Goal: Task Accomplishment & Management: Use online tool/utility

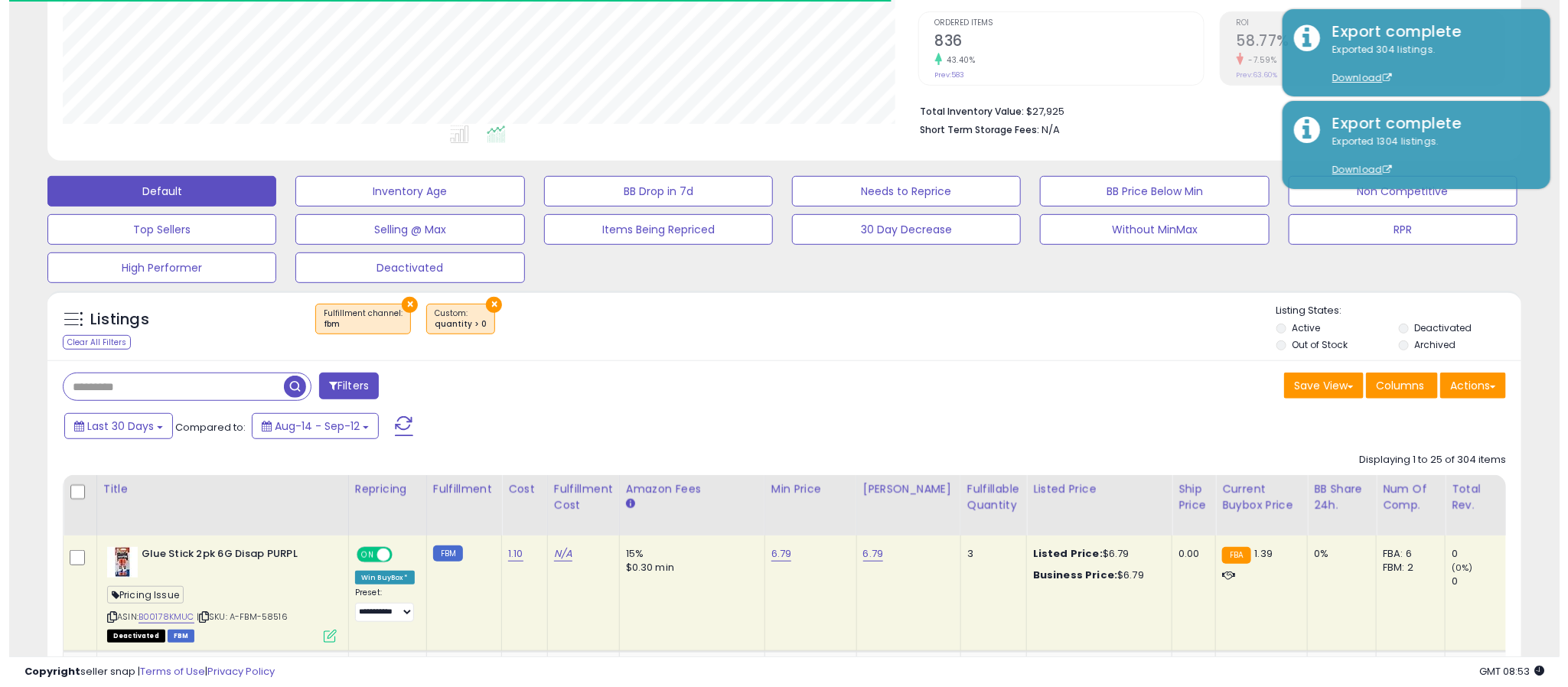
scroll to position [315, 856]
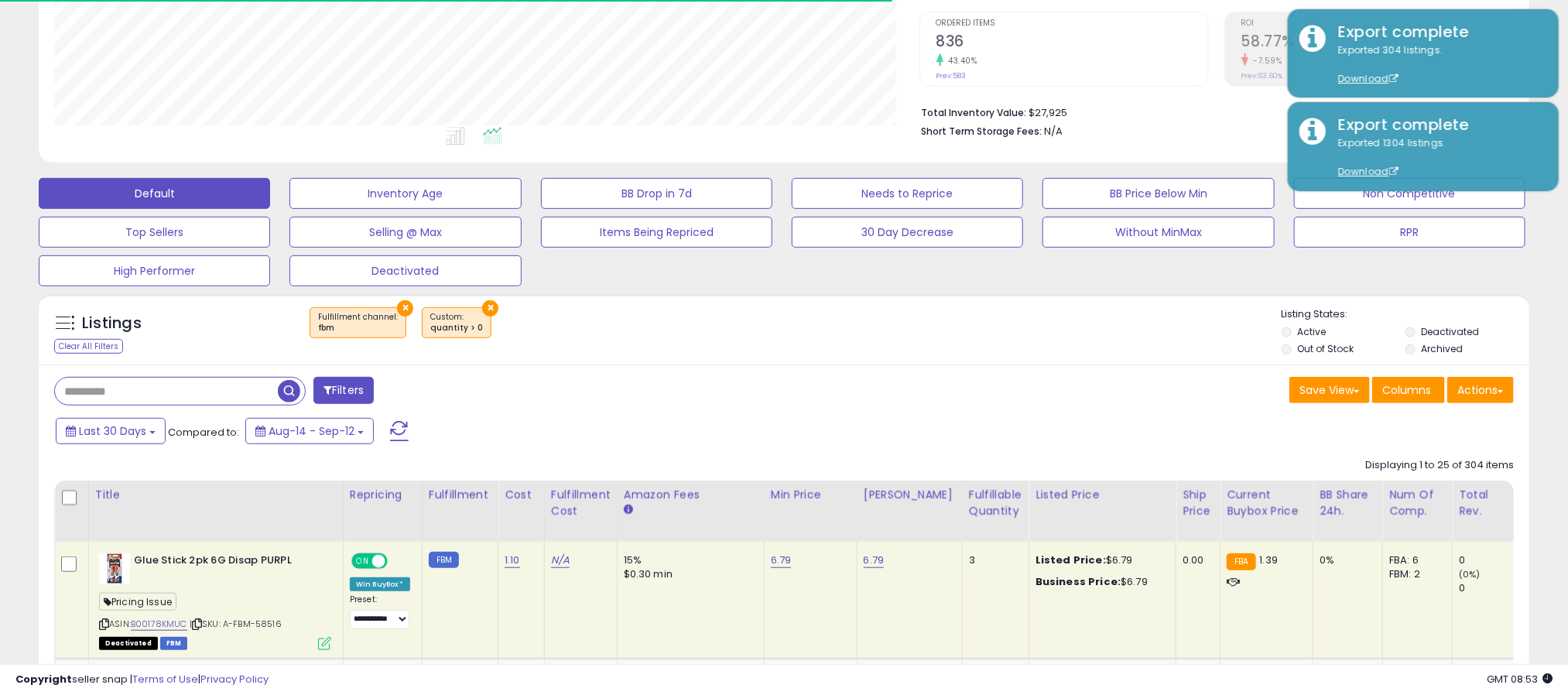
click at [397, 316] on button "×" at bounding box center [404, 308] width 16 height 16
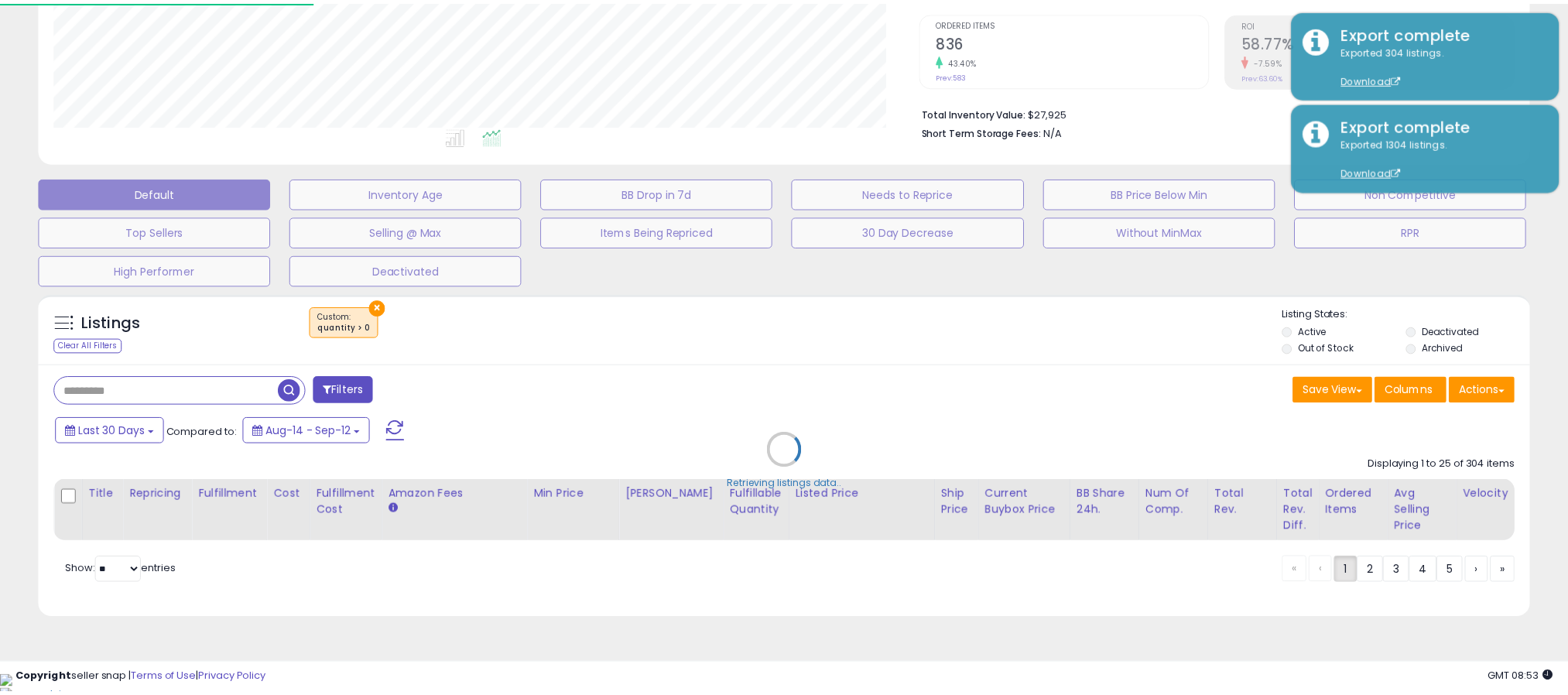
scroll to position [318, 875]
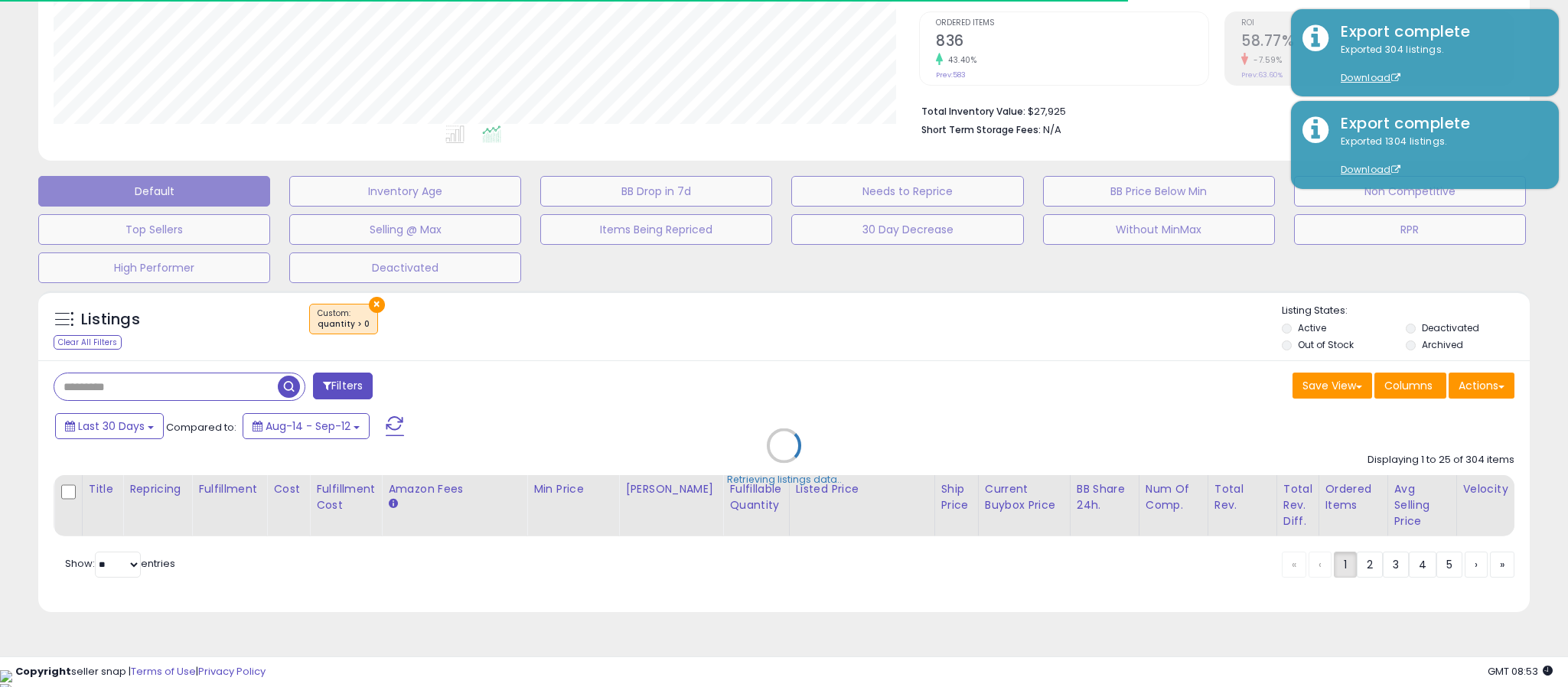
click at [367, 307] on div "Retrieving listings data.." at bounding box center [784, 457] width 1514 height 348
click at [367, 306] on div "Retrieving listings data.." at bounding box center [784, 457] width 1514 height 348
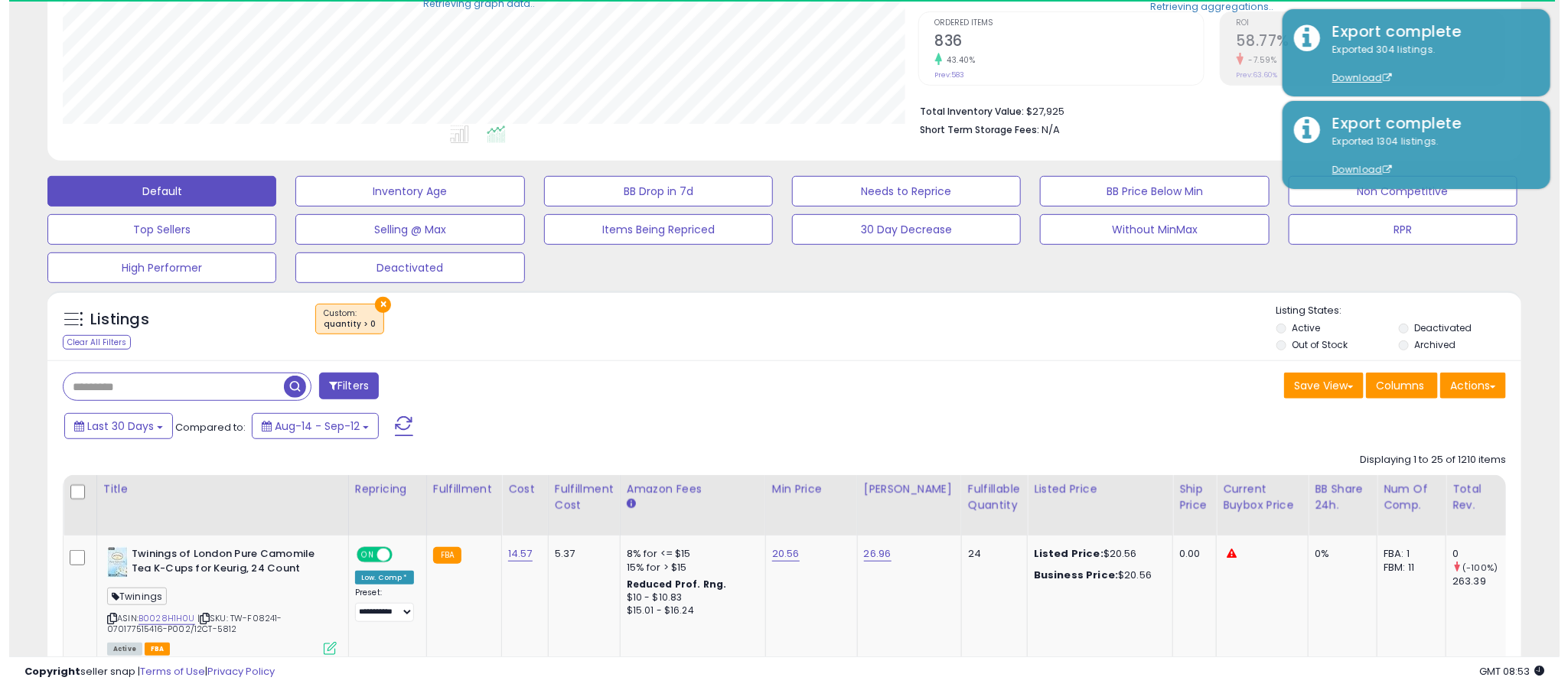
scroll to position [764841, 764286]
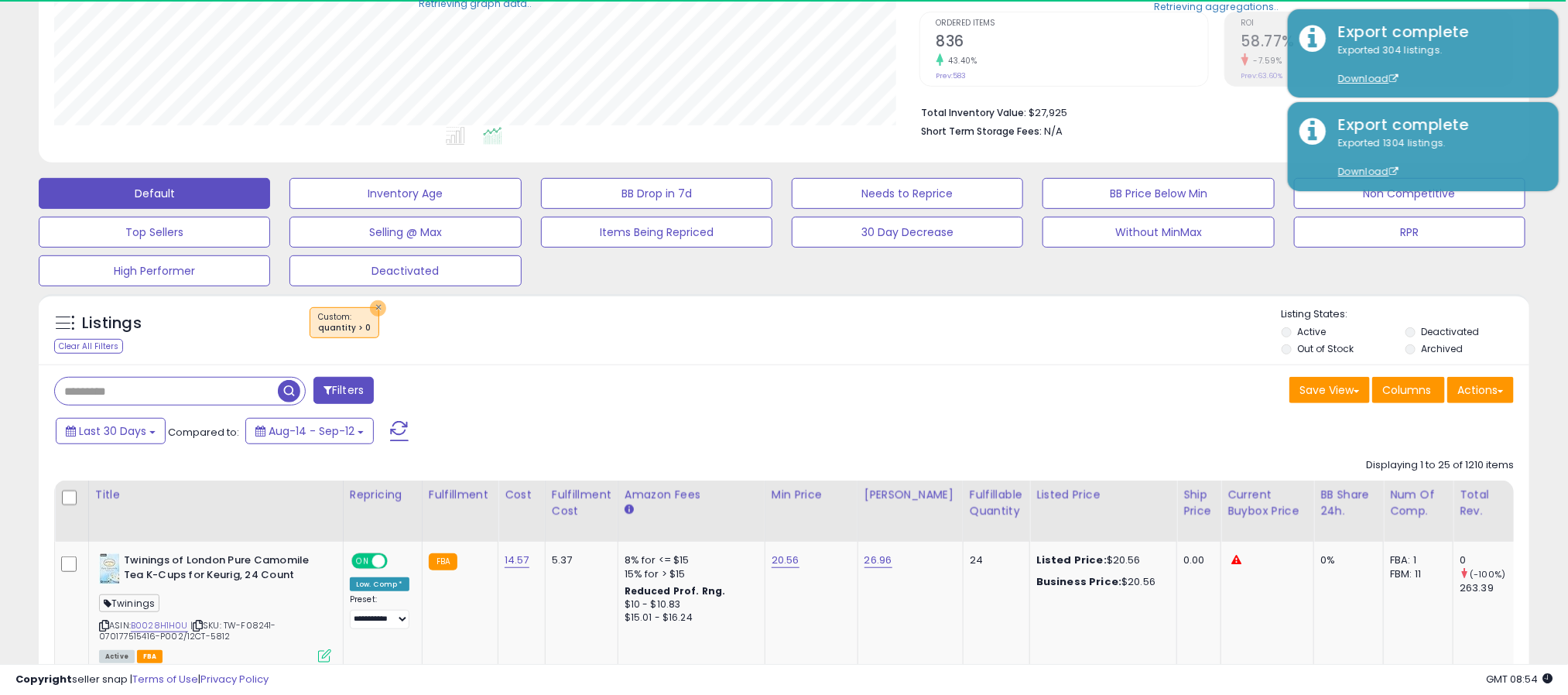
click at [371, 310] on button "×" at bounding box center [377, 308] width 16 height 16
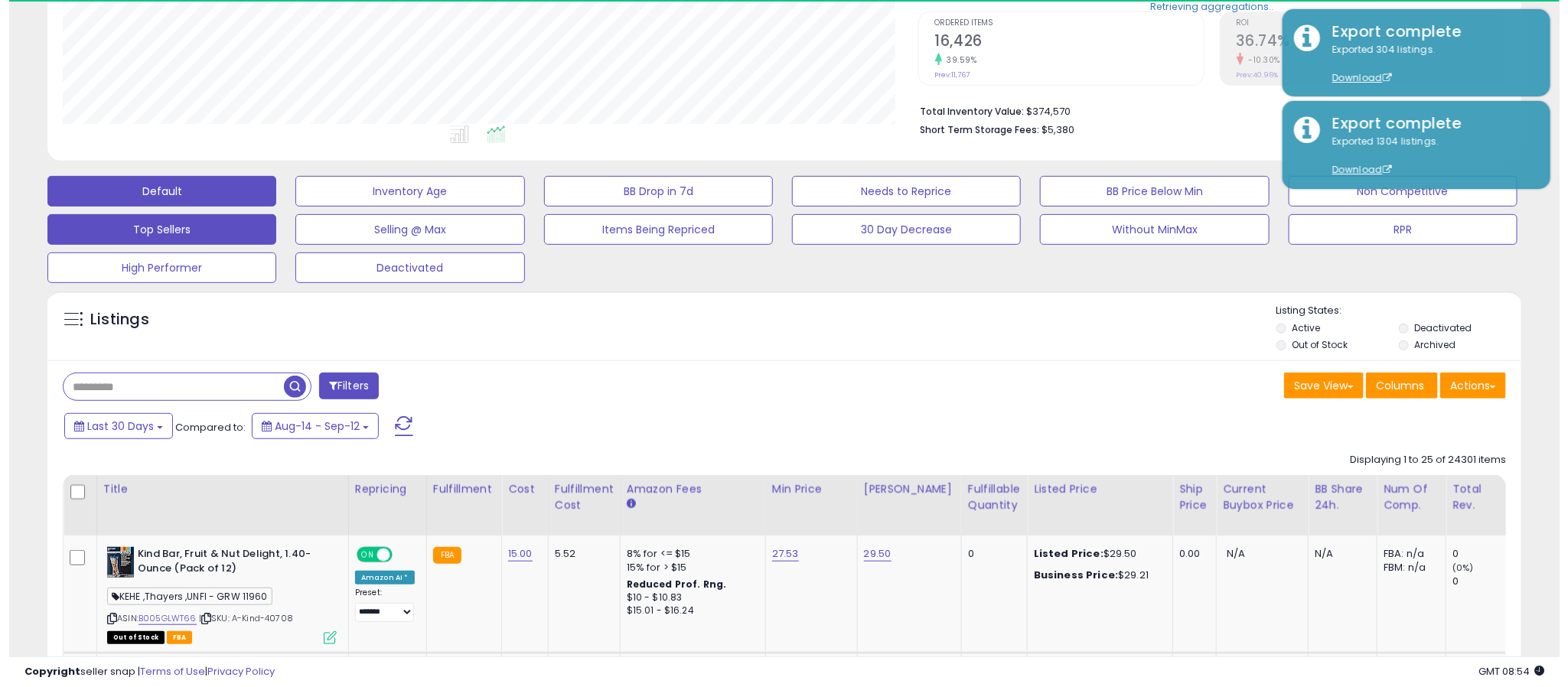
scroll to position [315, 856]
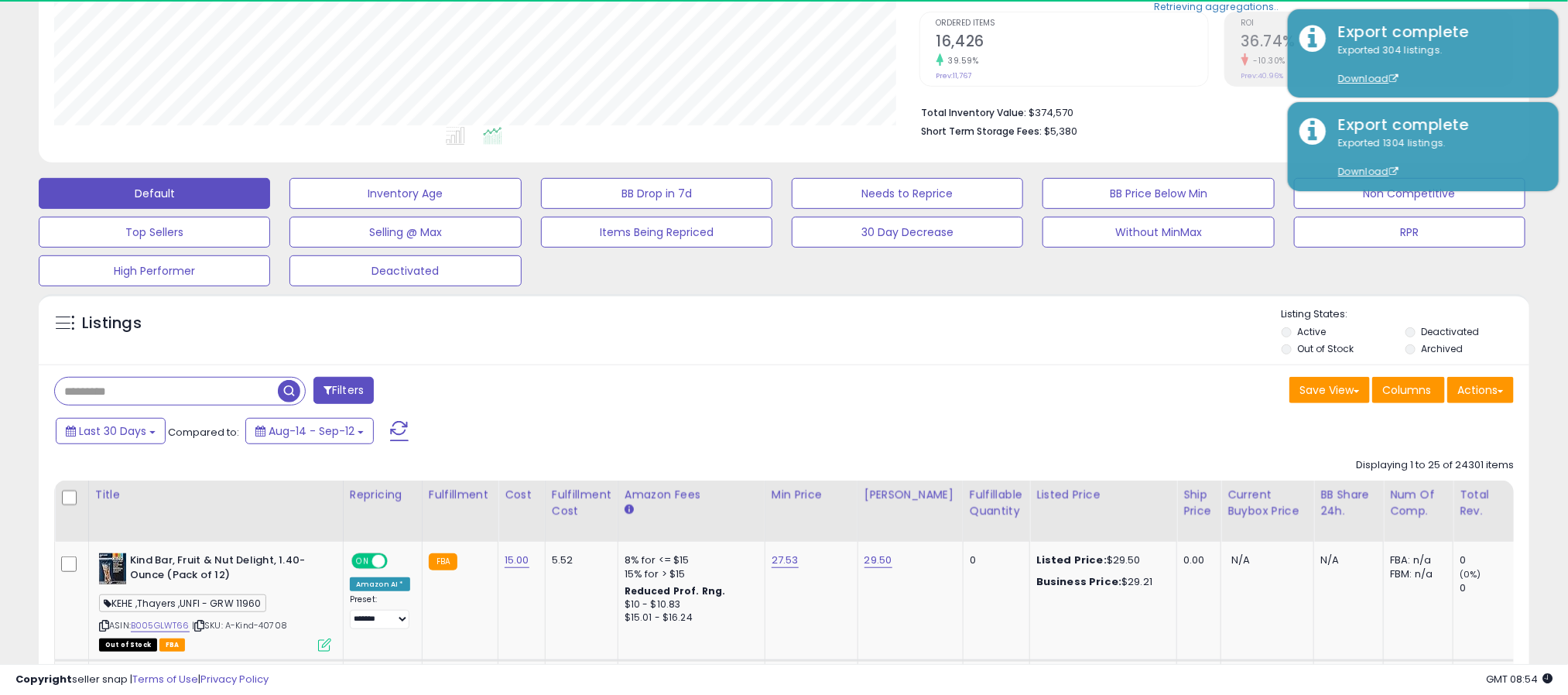
click at [834, 407] on div "Save View Save As New View Update Current View Columns Actions Import Export Vi…" at bounding box center [1155, 392] width 741 height 30
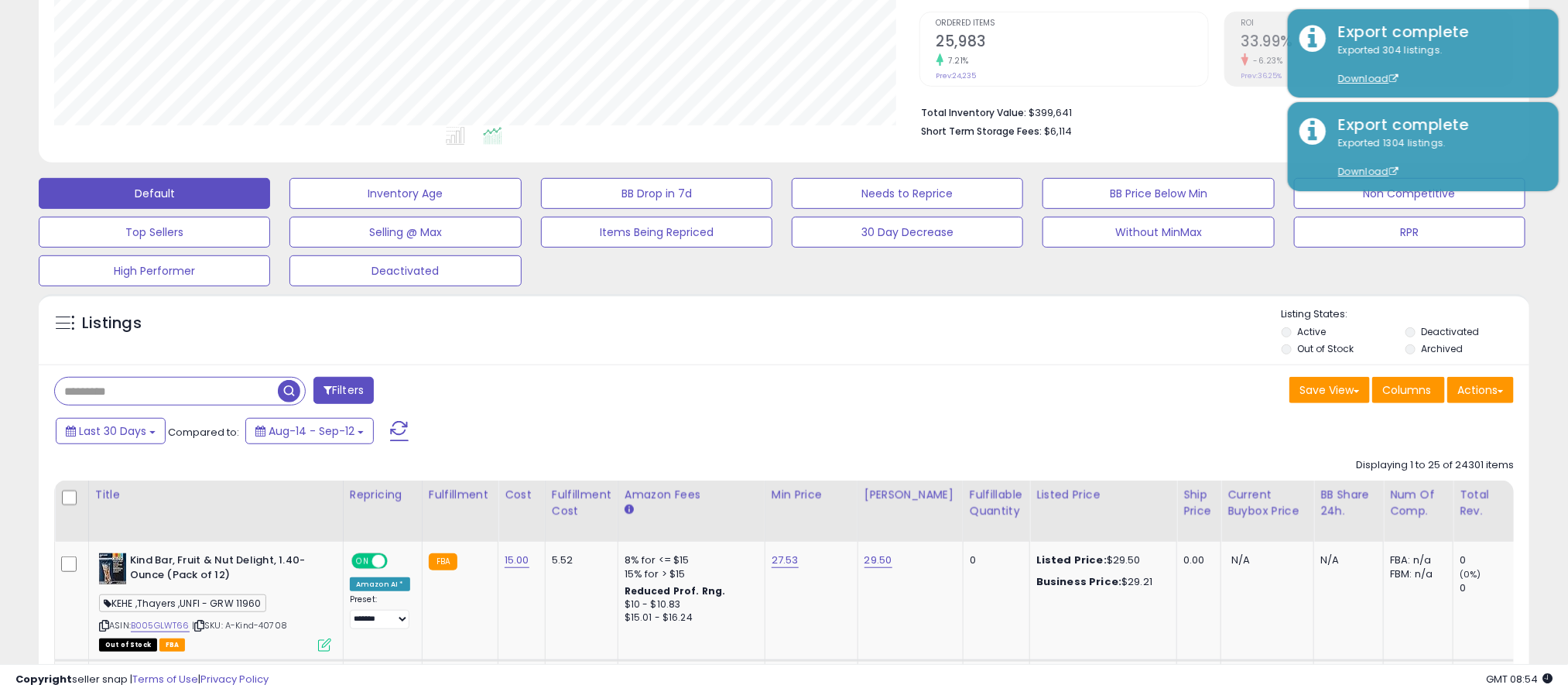
click at [374, 390] on button "Filters" at bounding box center [344, 390] width 61 height 27
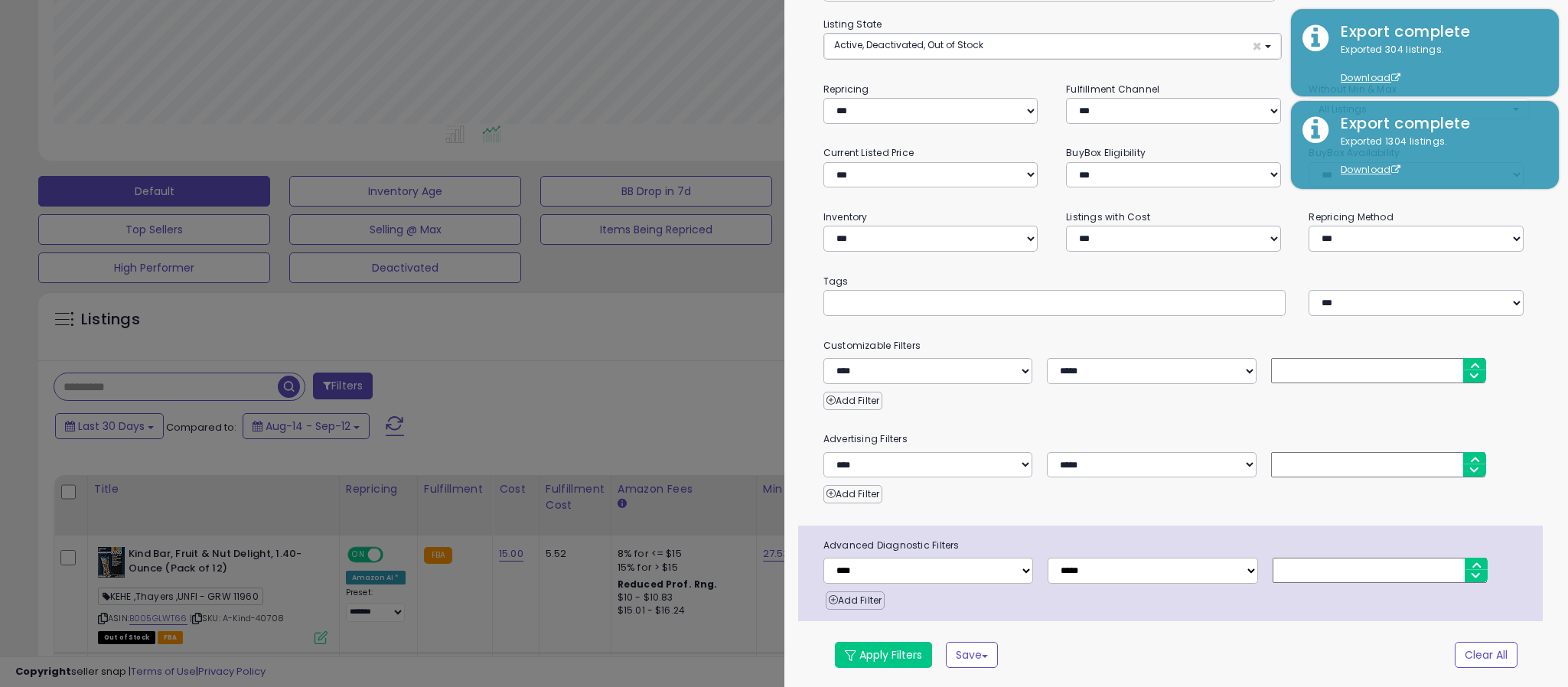
click at [586, 363] on div at bounding box center [784, 343] width 1568 height 687
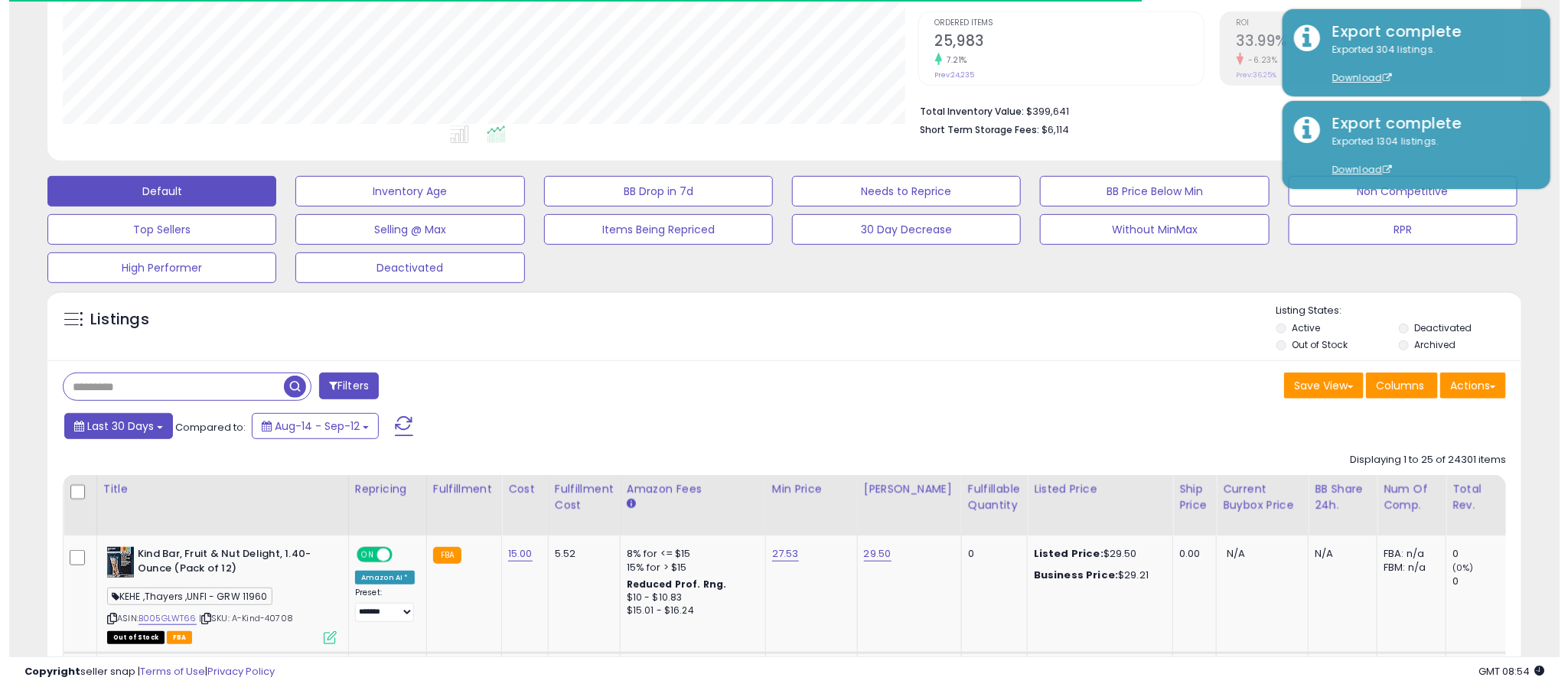
scroll to position [764841, 764286]
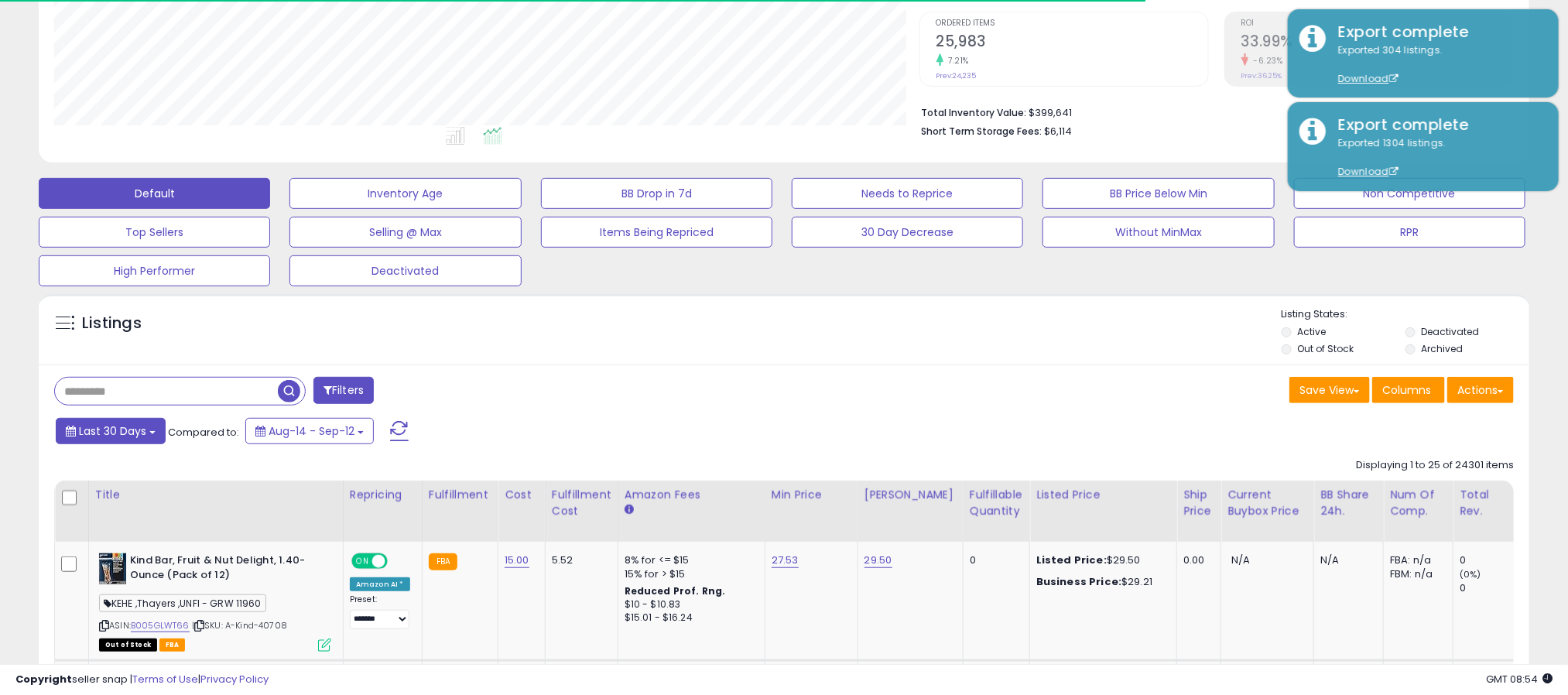
click at [93, 425] on button "Last 30 Days" at bounding box center [110, 430] width 109 height 26
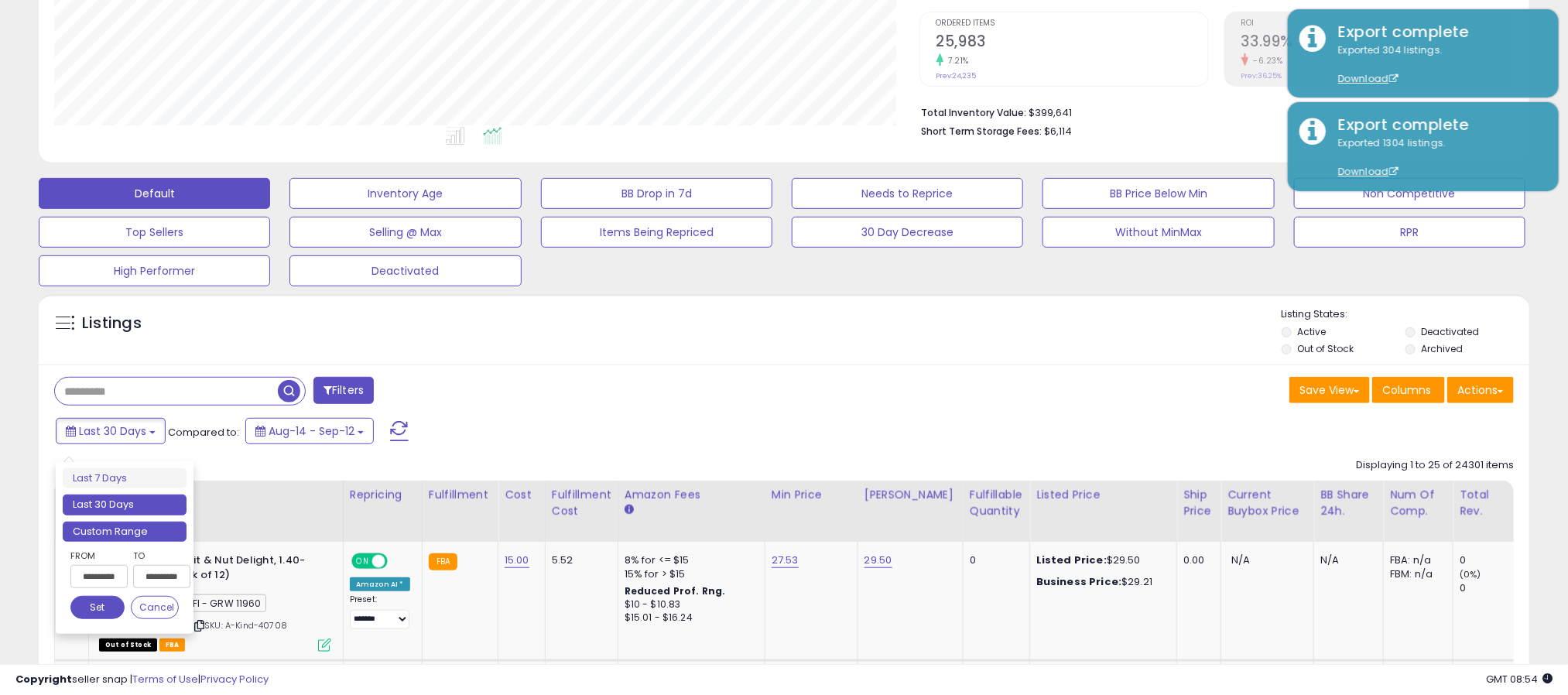
click at [129, 537] on li "Custom Range" at bounding box center [124, 532] width 124 height 21
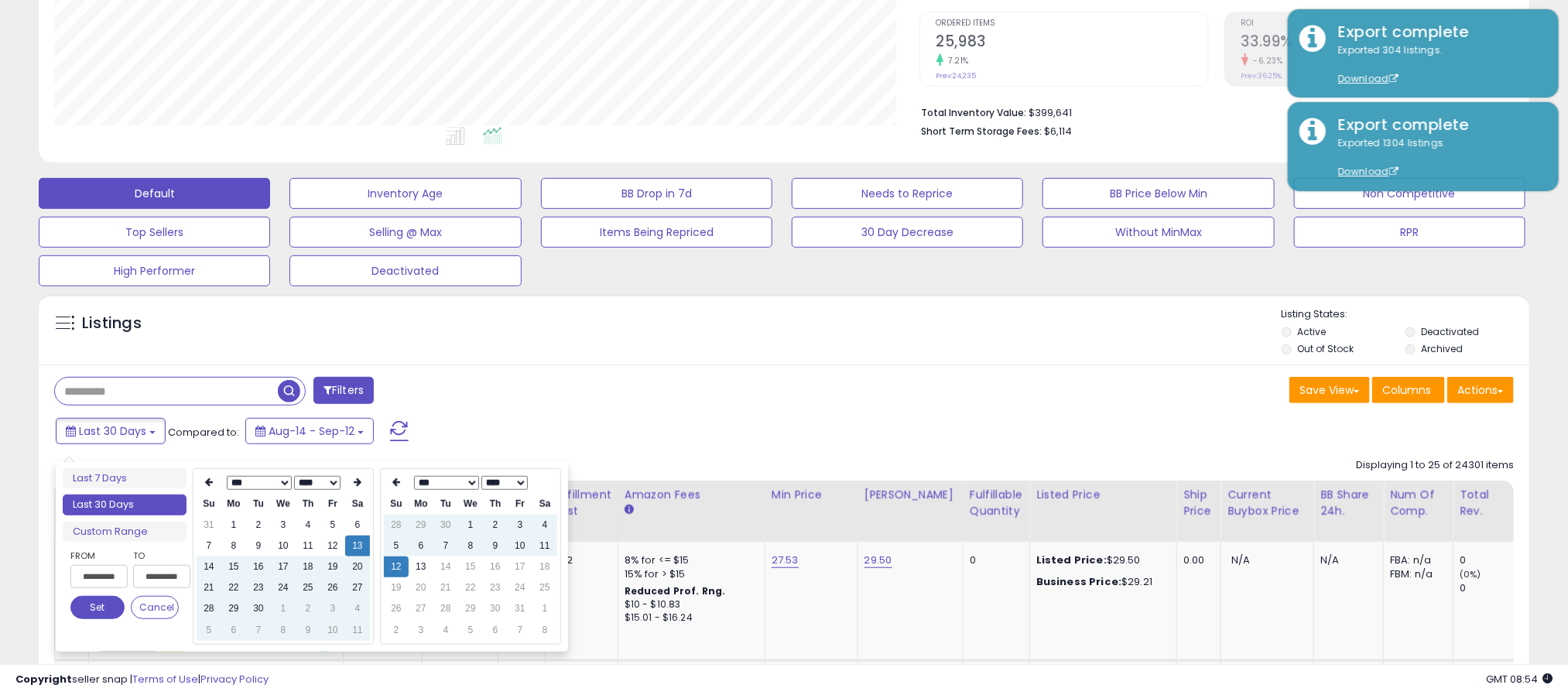
click at [285, 482] on select "*** *** *** *** *** *** *** *** *** ***" at bounding box center [258, 483] width 65 height 14
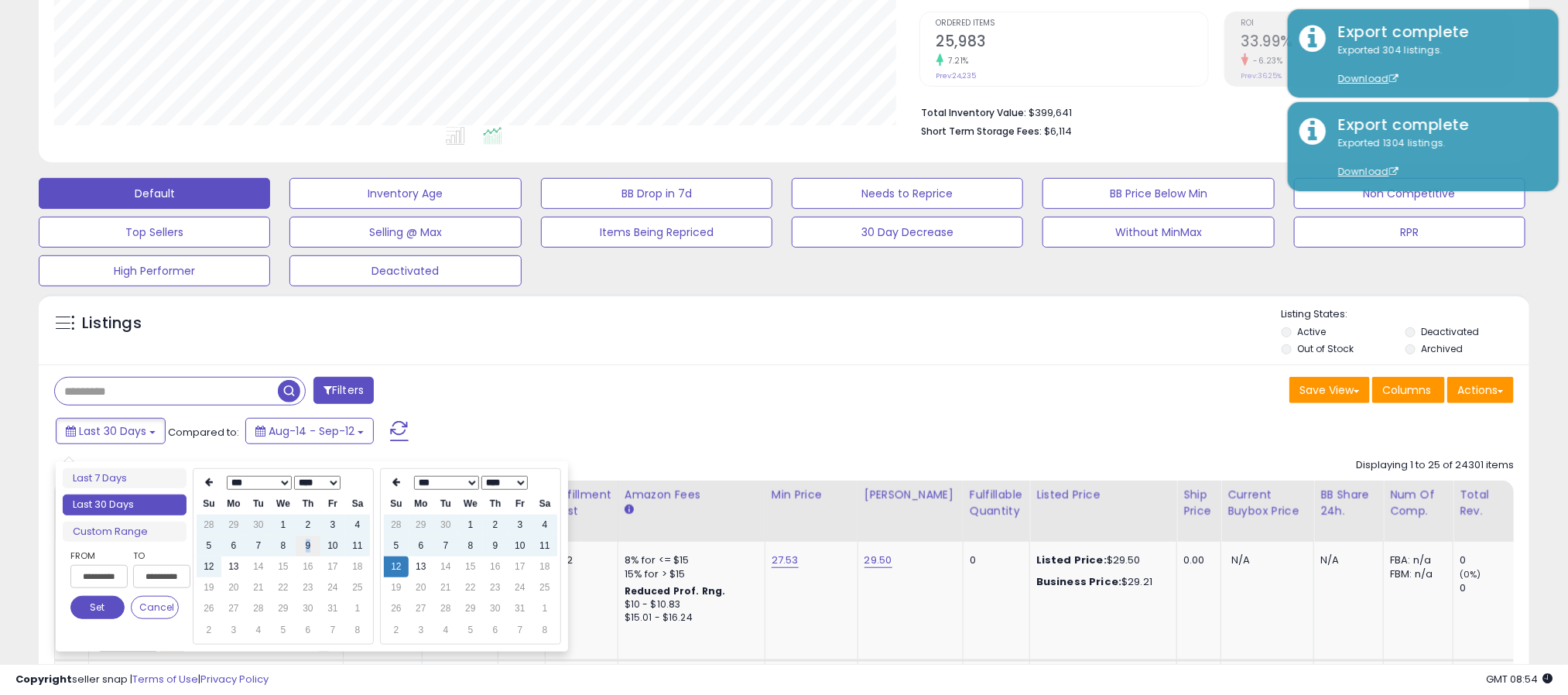
click at [307, 548] on td "9" at bounding box center [307, 546] width 24 height 21
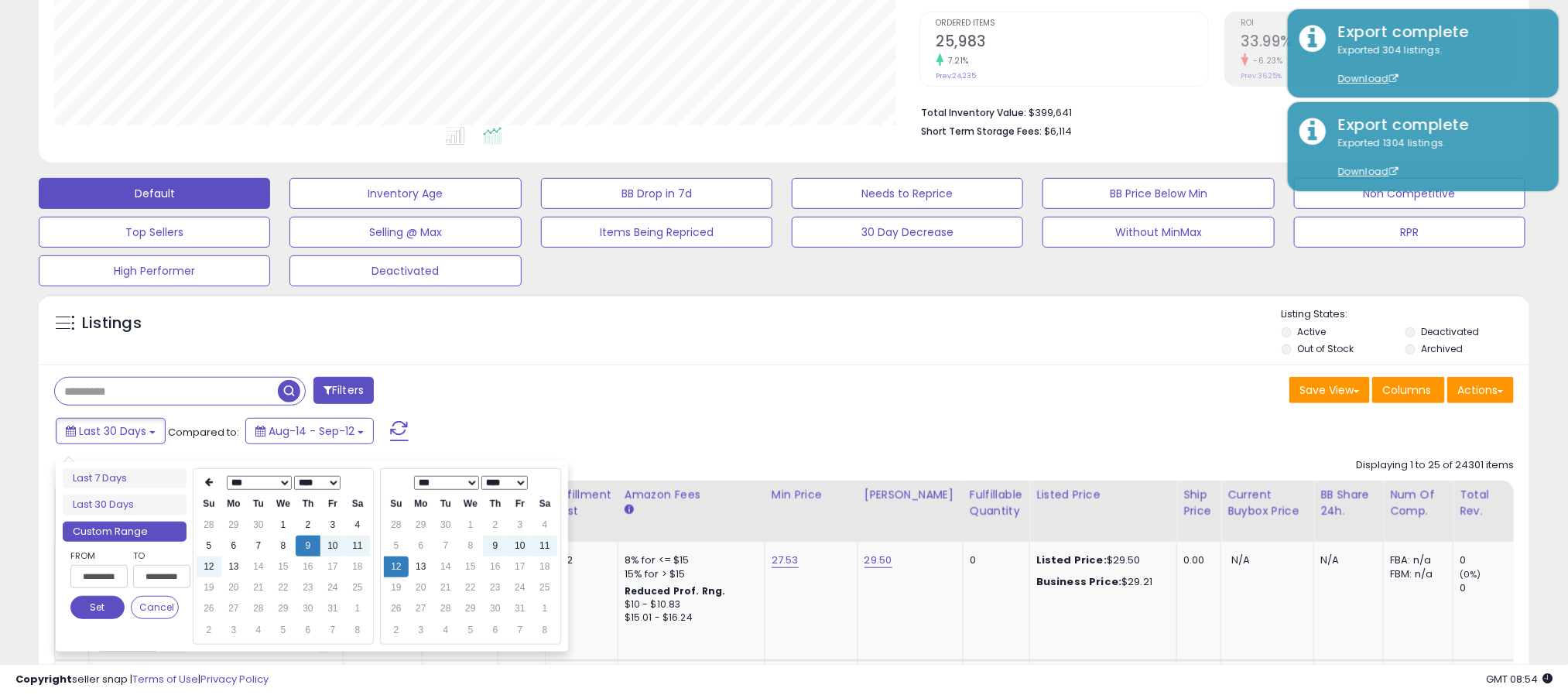
type input "**********"
click at [98, 611] on button "Set" at bounding box center [98, 608] width 54 height 24
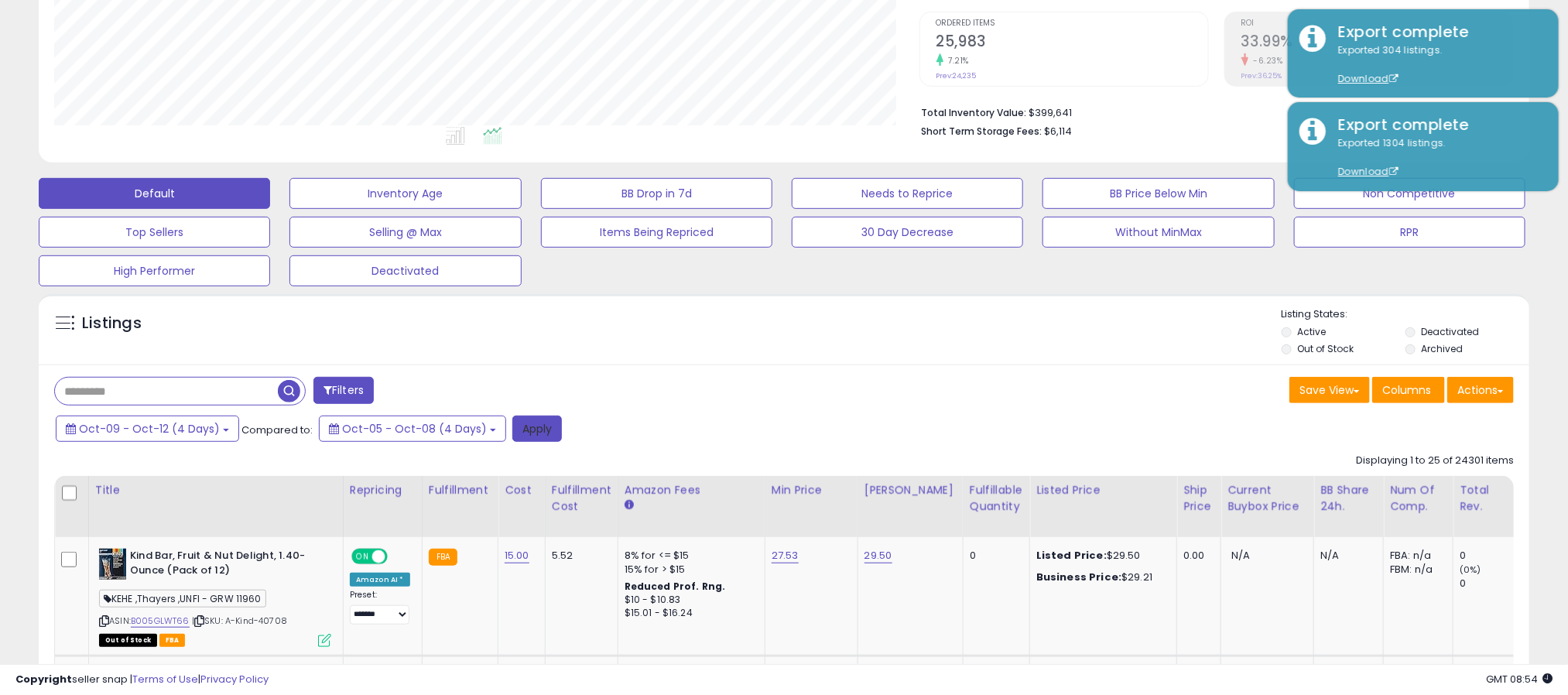
click at [539, 430] on button "Apply" at bounding box center [536, 428] width 50 height 26
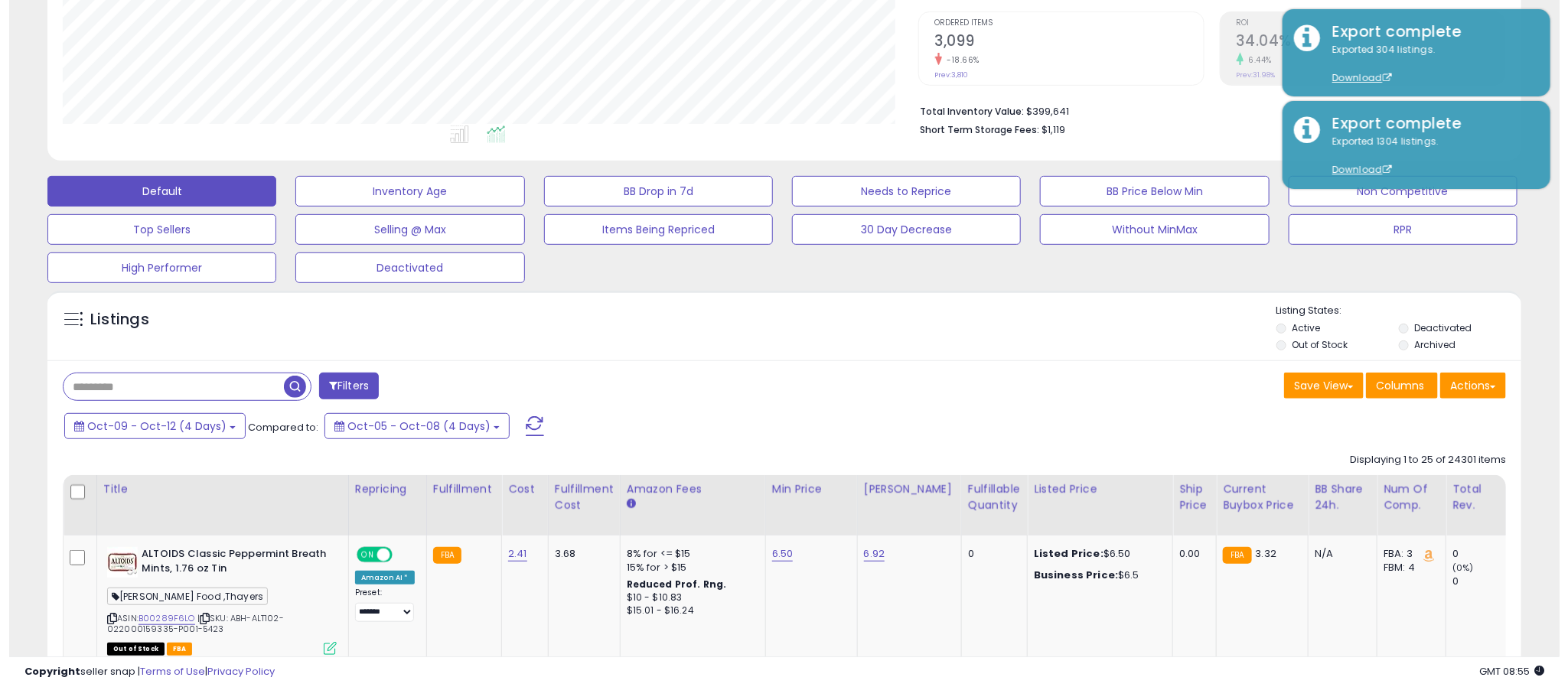
scroll to position [315, 856]
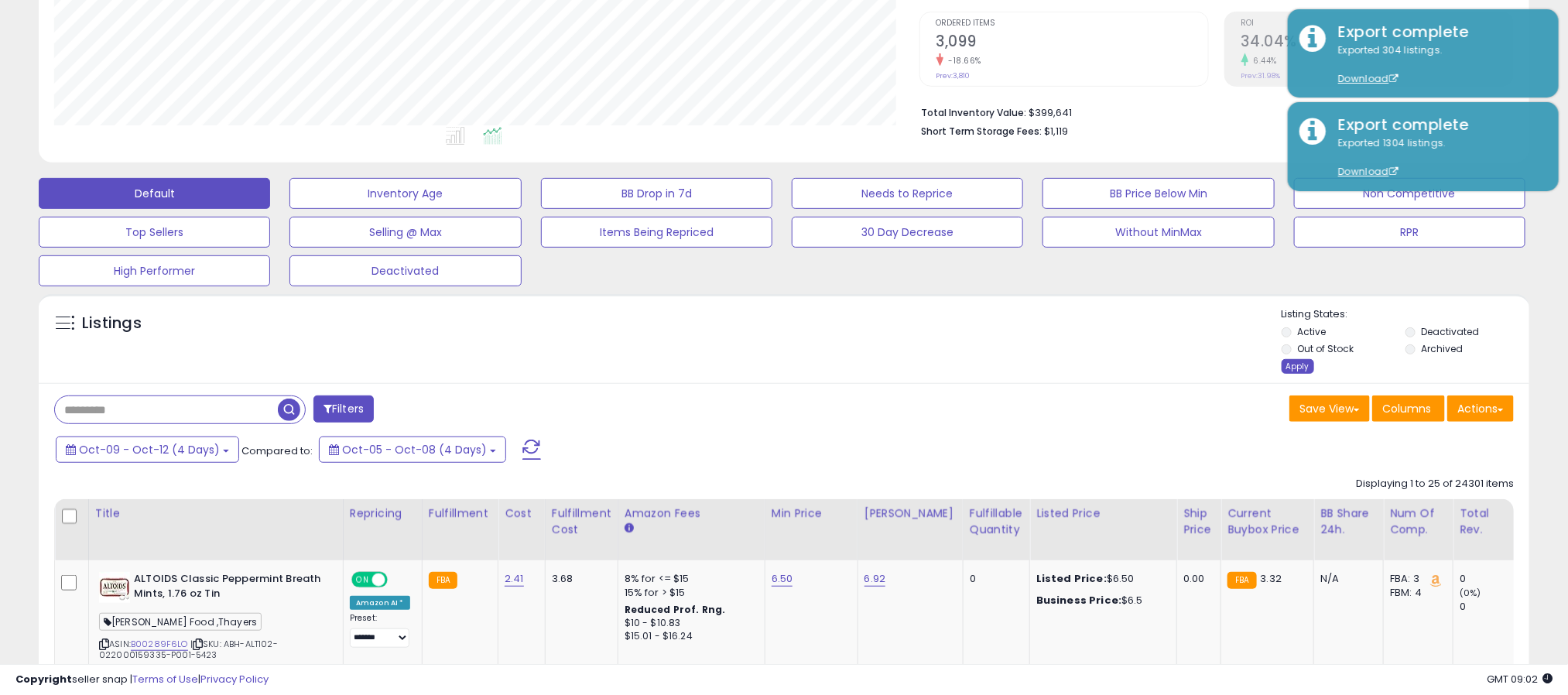
click at [1289, 366] on div "Apply" at bounding box center [1298, 366] width 33 height 14
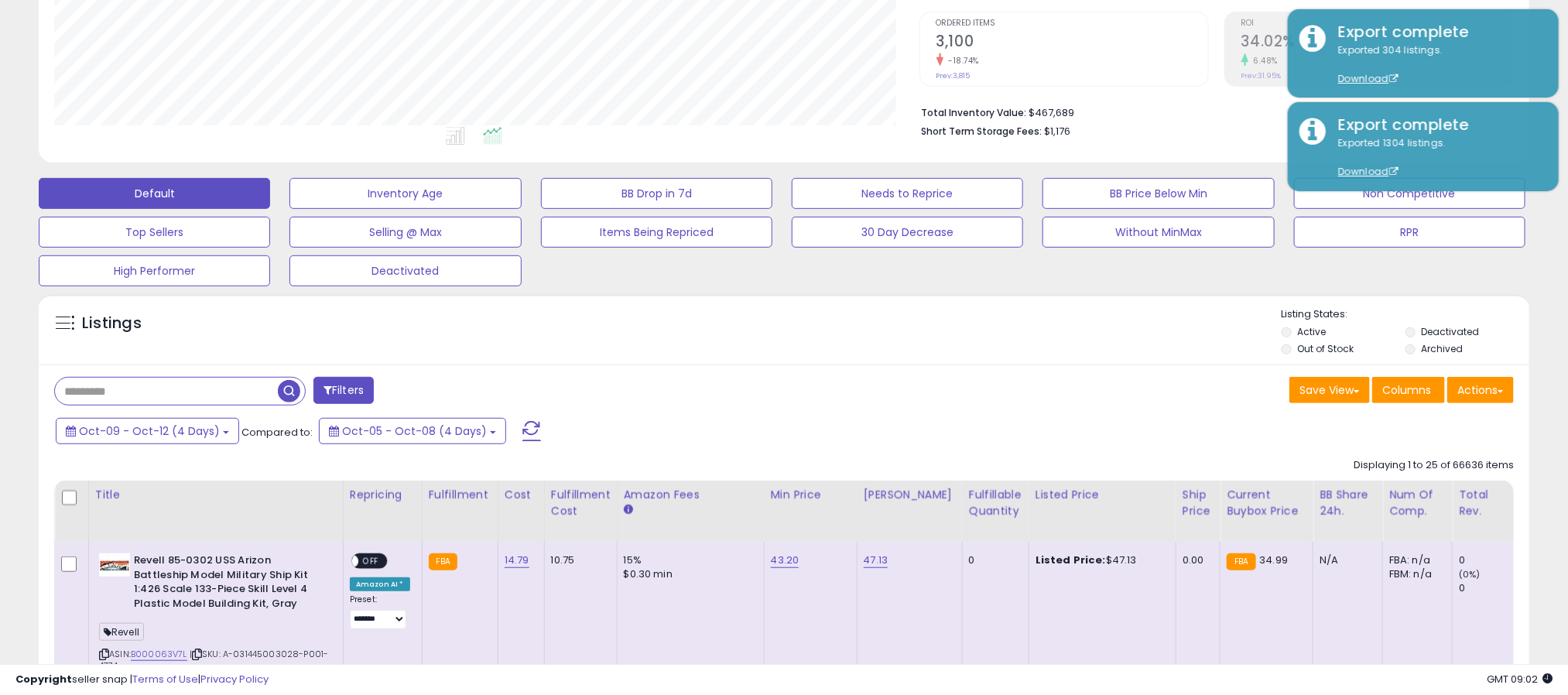
click at [348, 395] on button "Filters" at bounding box center [344, 390] width 61 height 27
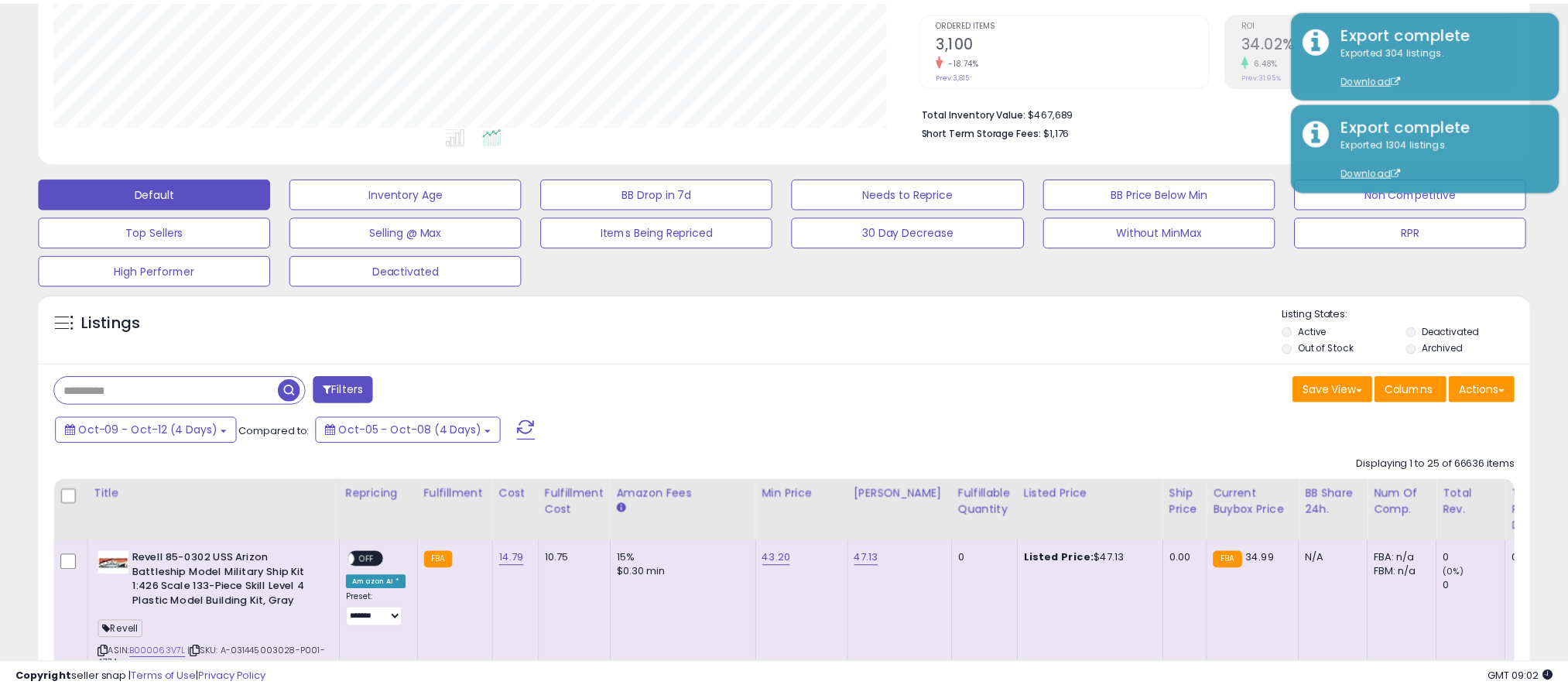
scroll to position [318, 875]
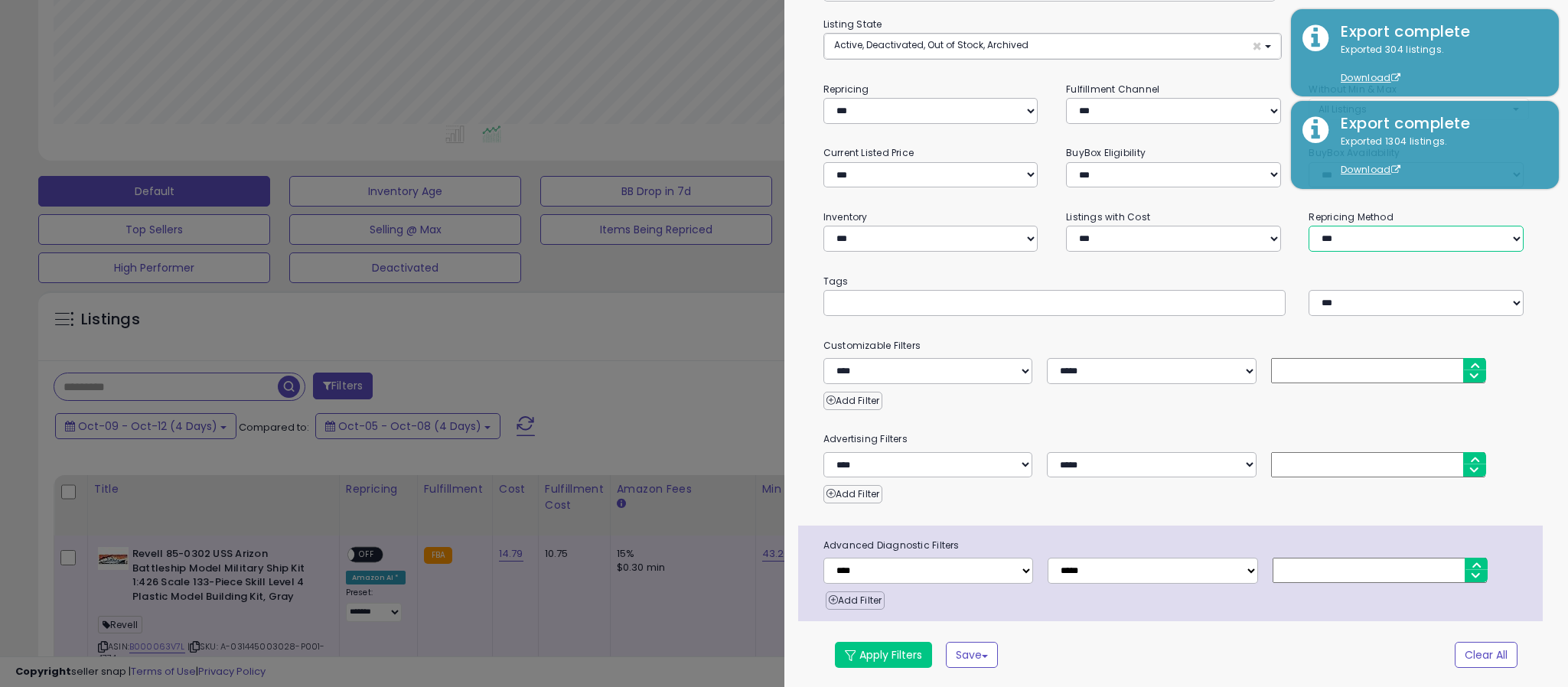
click at [1369, 240] on select "**********" at bounding box center [1416, 238] width 215 height 26
click at [1308, 226] on select "**********" at bounding box center [1416, 238] width 215 height 26
click at [889, 655] on button "Apply Filters" at bounding box center [883, 655] width 97 height 26
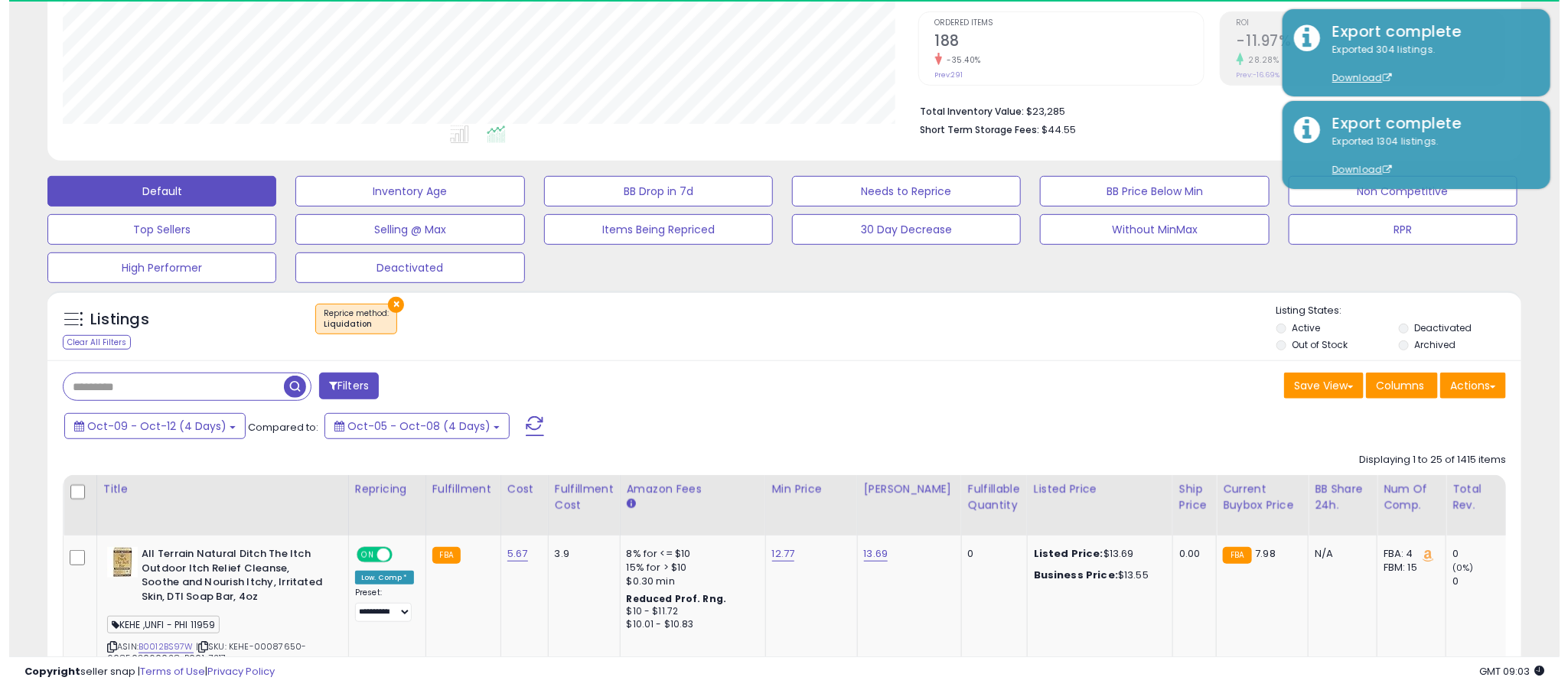
scroll to position [315, 856]
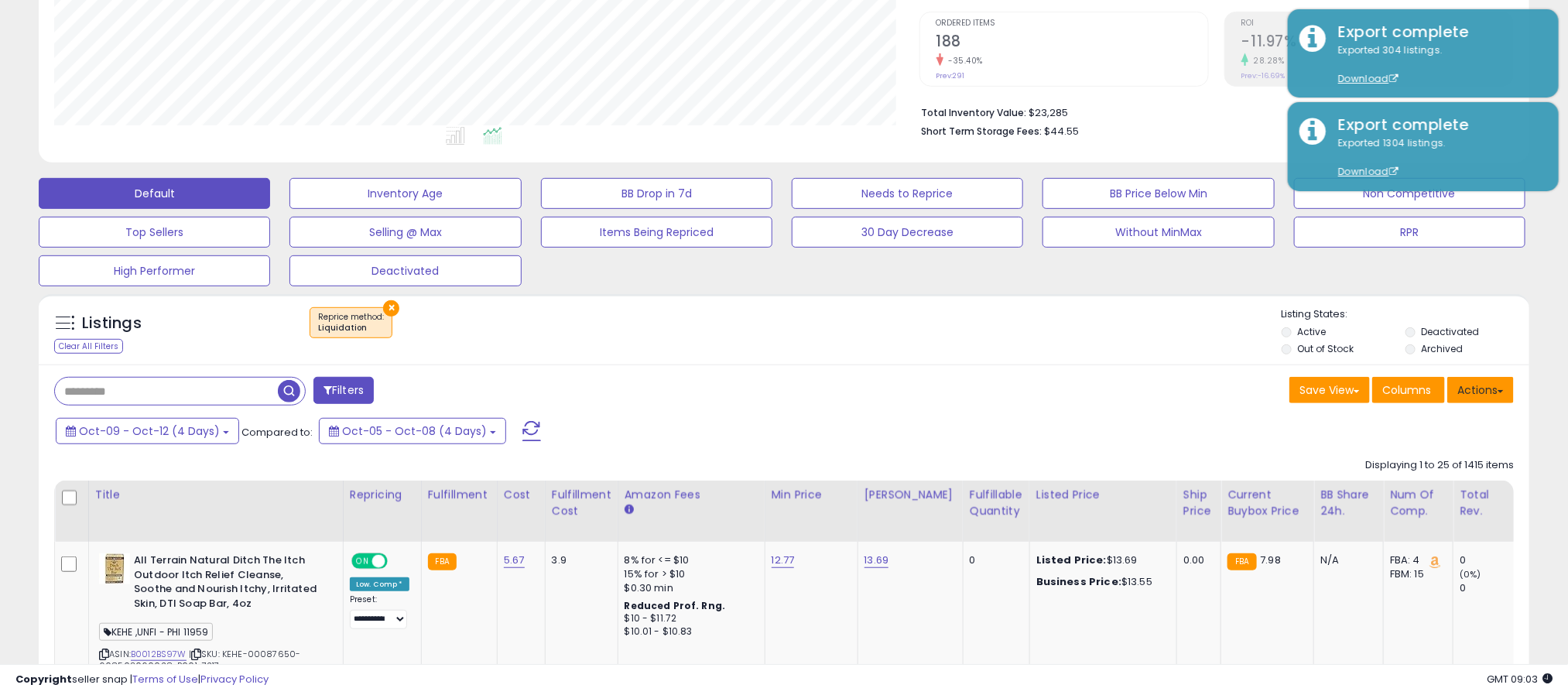
click at [1483, 403] on button "Actions" at bounding box center [1480, 389] width 67 height 26
click at [1414, 486] on link "Export All Columns" at bounding box center [1416, 489] width 169 height 24
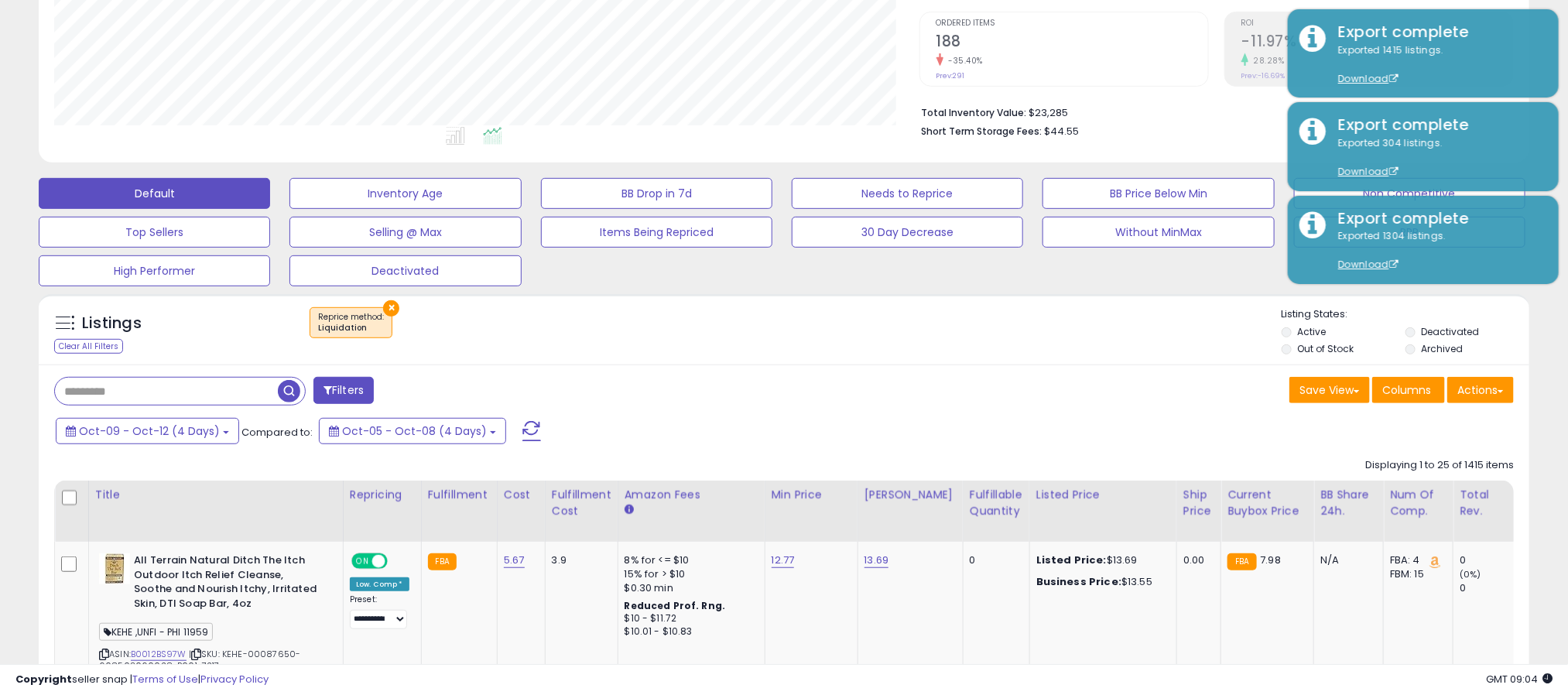
click at [391, 312] on button "×" at bounding box center [391, 308] width 16 height 16
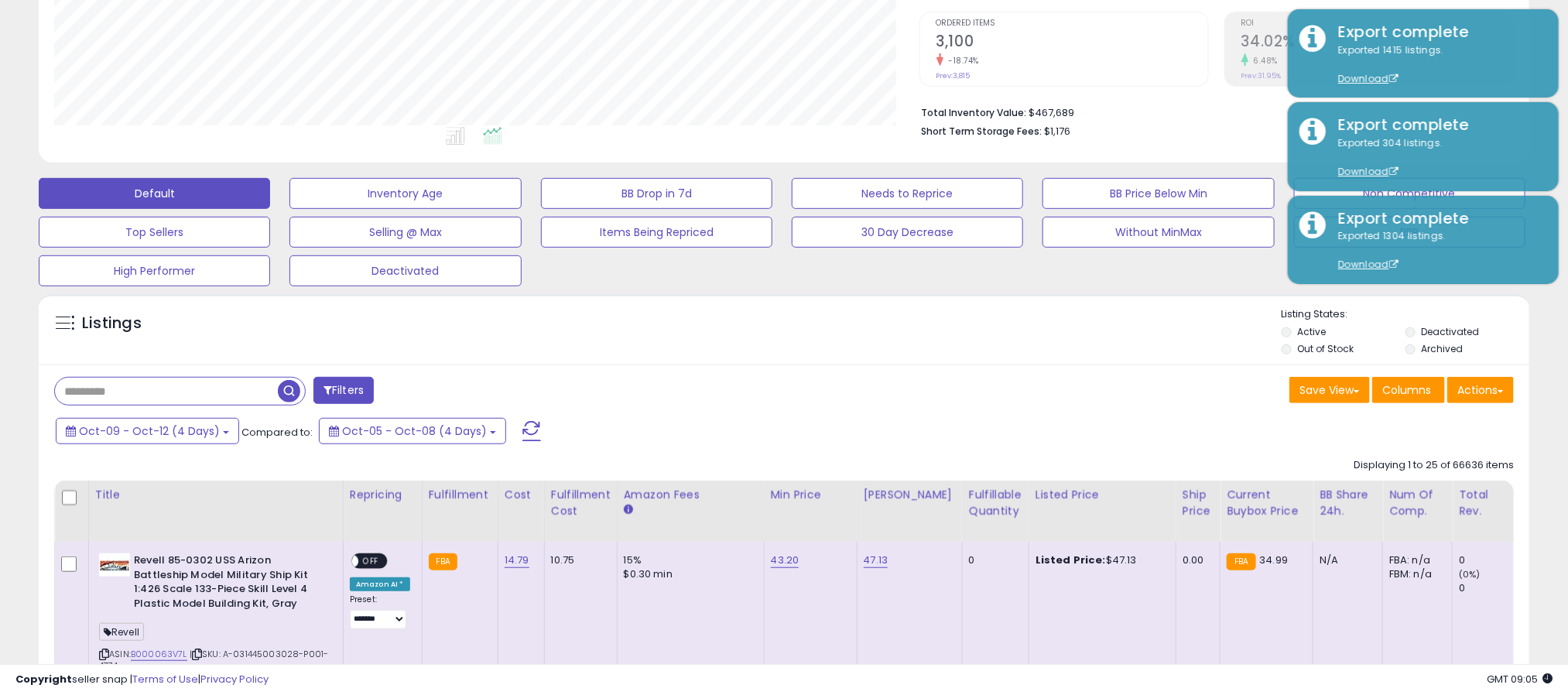
click at [341, 397] on button "Filters" at bounding box center [344, 390] width 61 height 27
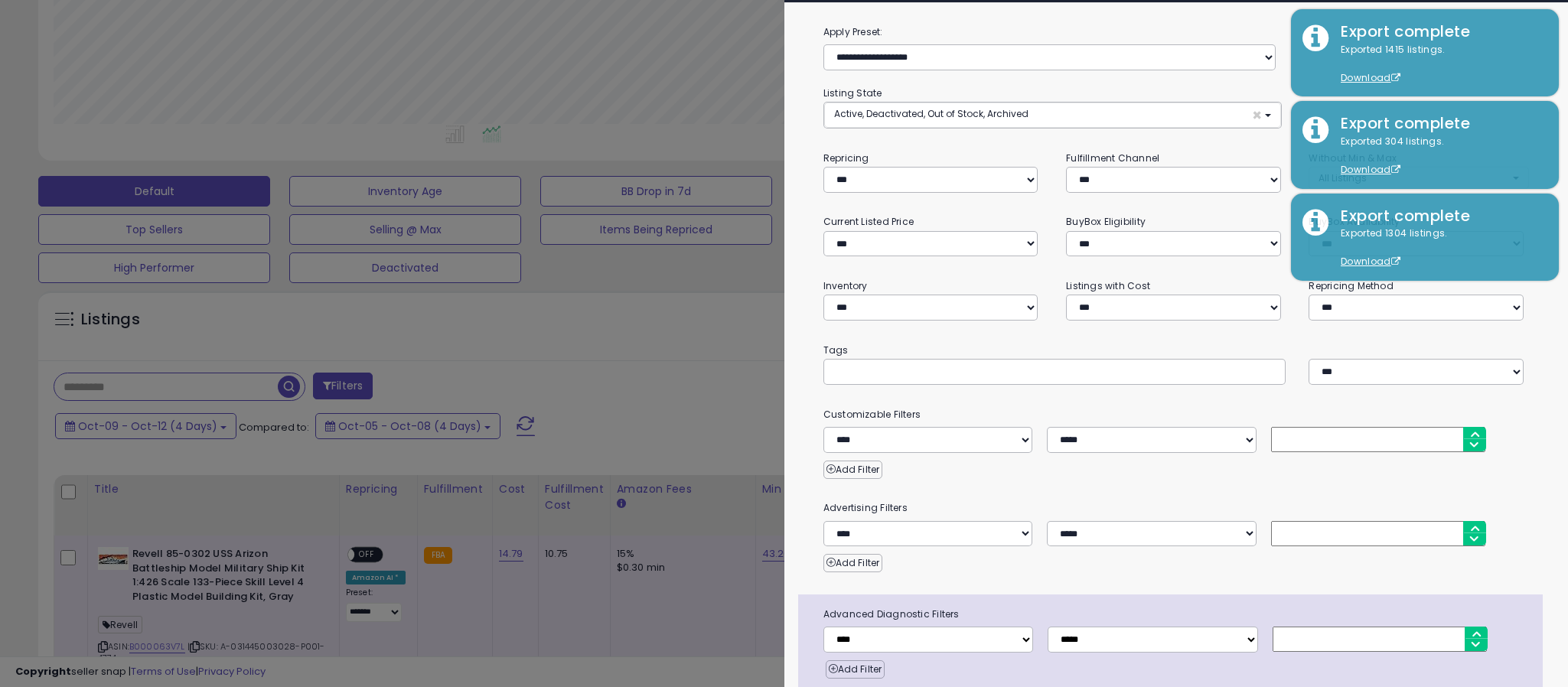
scroll to position [0, 0]
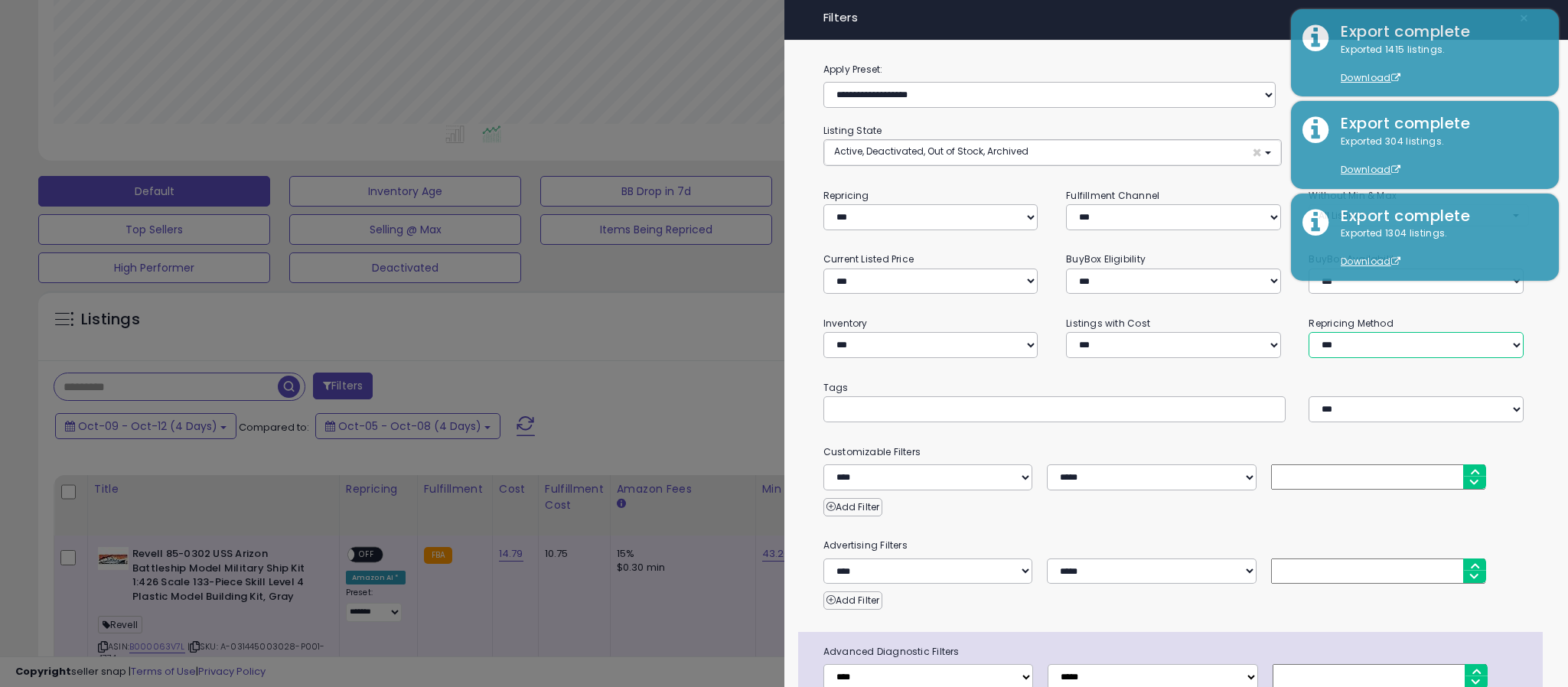
click at [1343, 333] on select "**********" at bounding box center [1416, 345] width 215 height 26
select select "****"
click at [1308, 332] on select "**********" at bounding box center [1416, 345] width 215 height 26
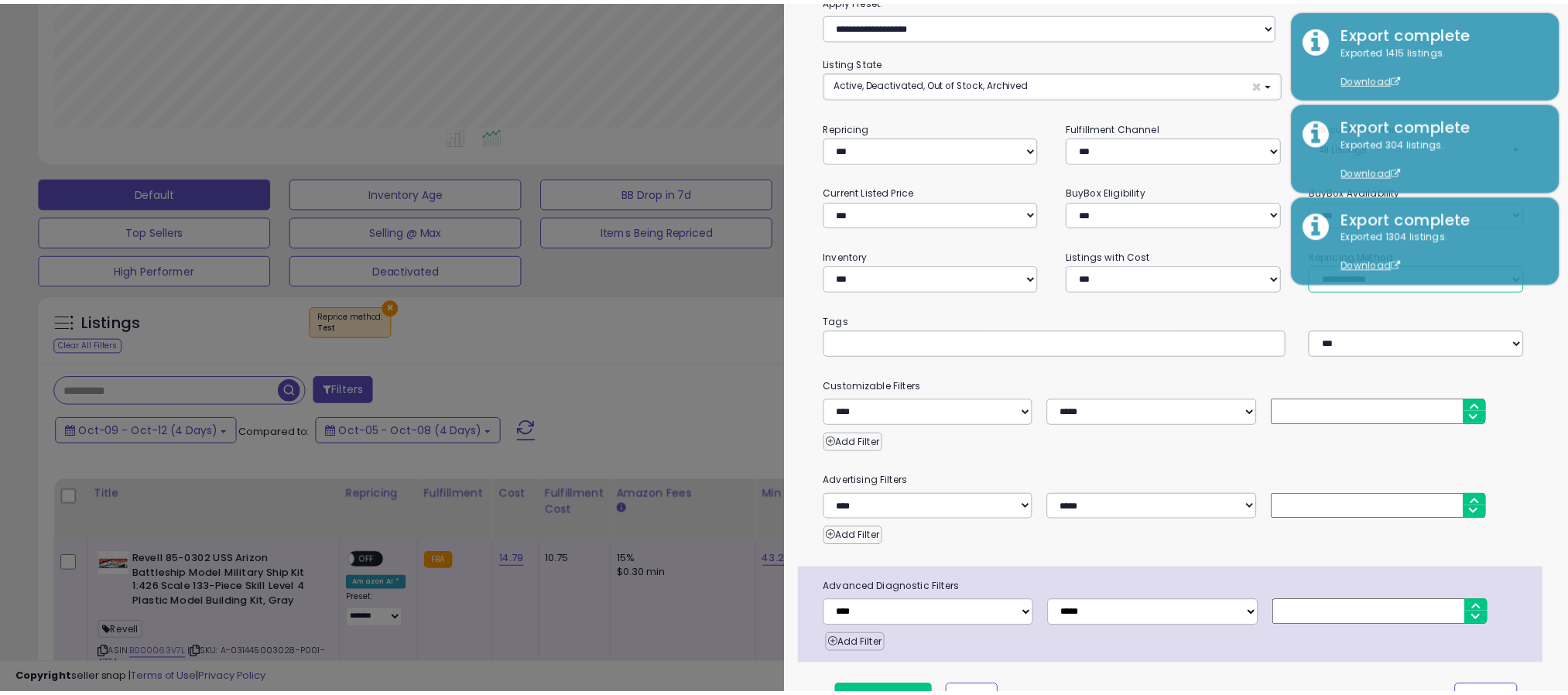
scroll to position [110, 0]
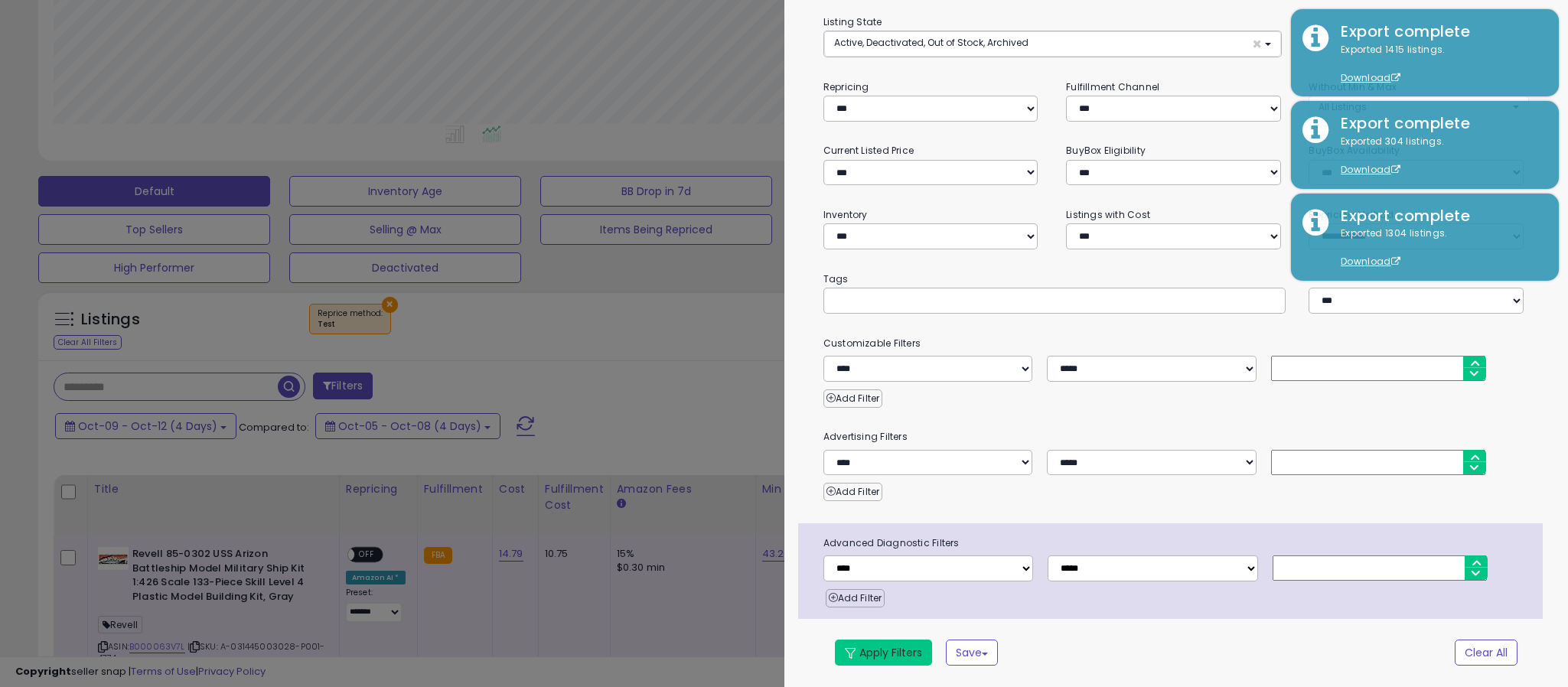
click at [875, 645] on button "Apply Filters" at bounding box center [883, 652] width 97 height 26
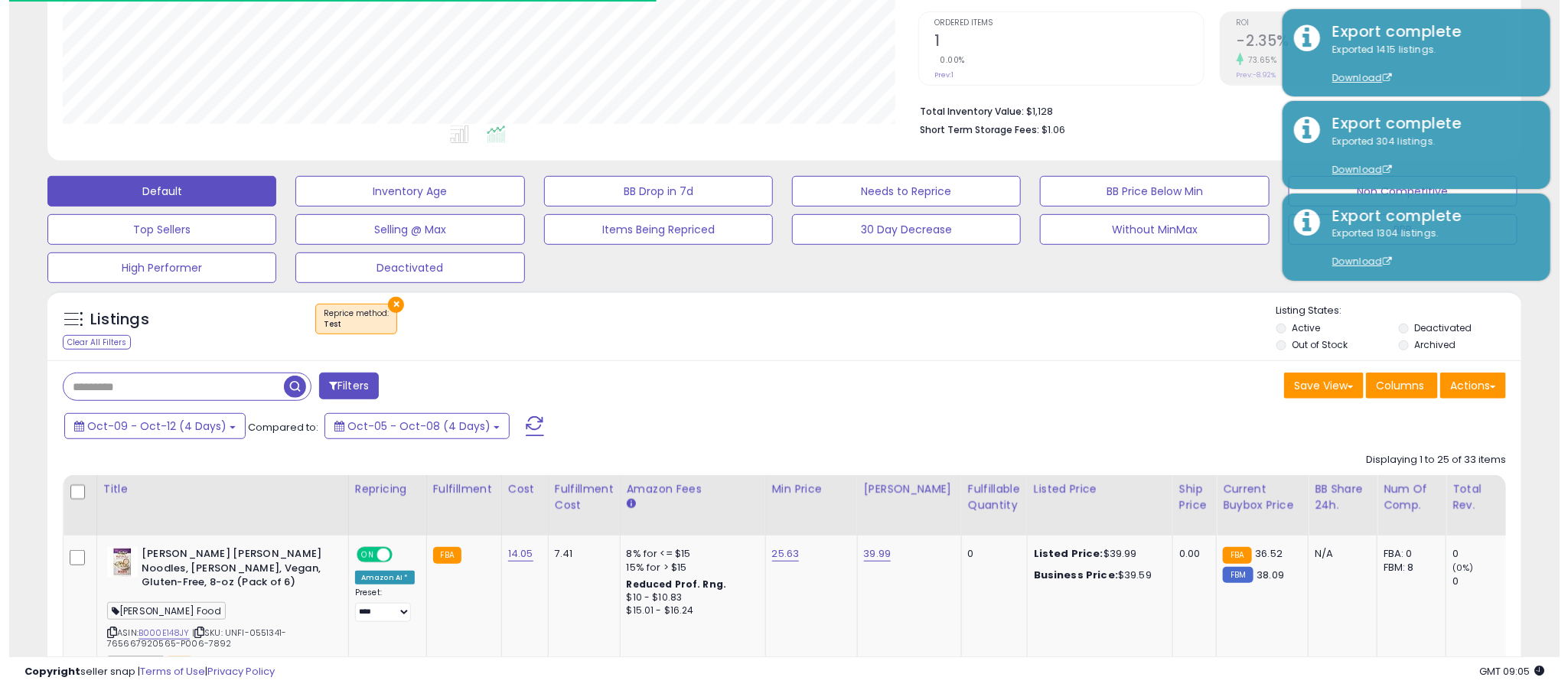
scroll to position [315, 856]
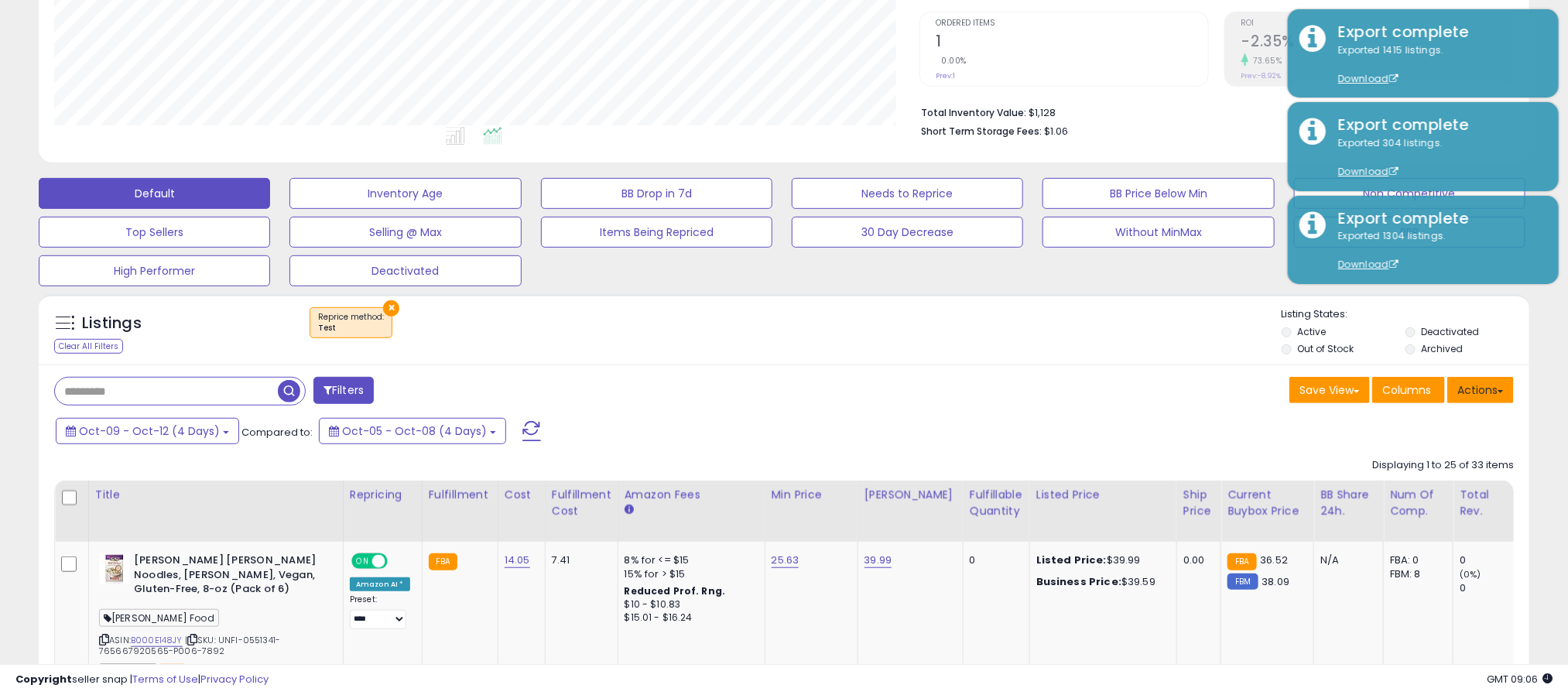
click at [1479, 393] on button "Actions" at bounding box center [1480, 389] width 67 height 26
click at [1416, 492] on link "Export All Columns" at bounding box center [1416, 489] width 169 height 24
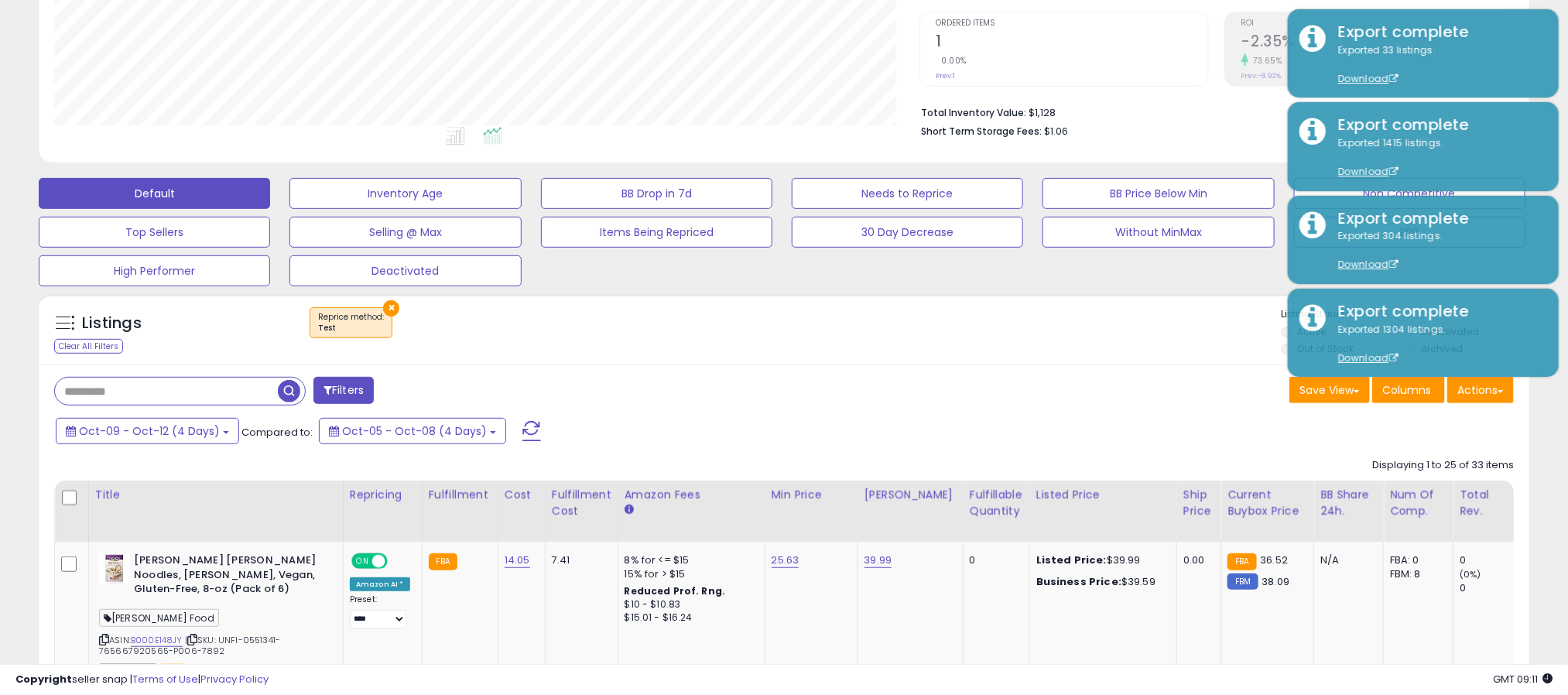
click at [392, 311] on button "×" at bounding box center [391, 308] width 16 height 16
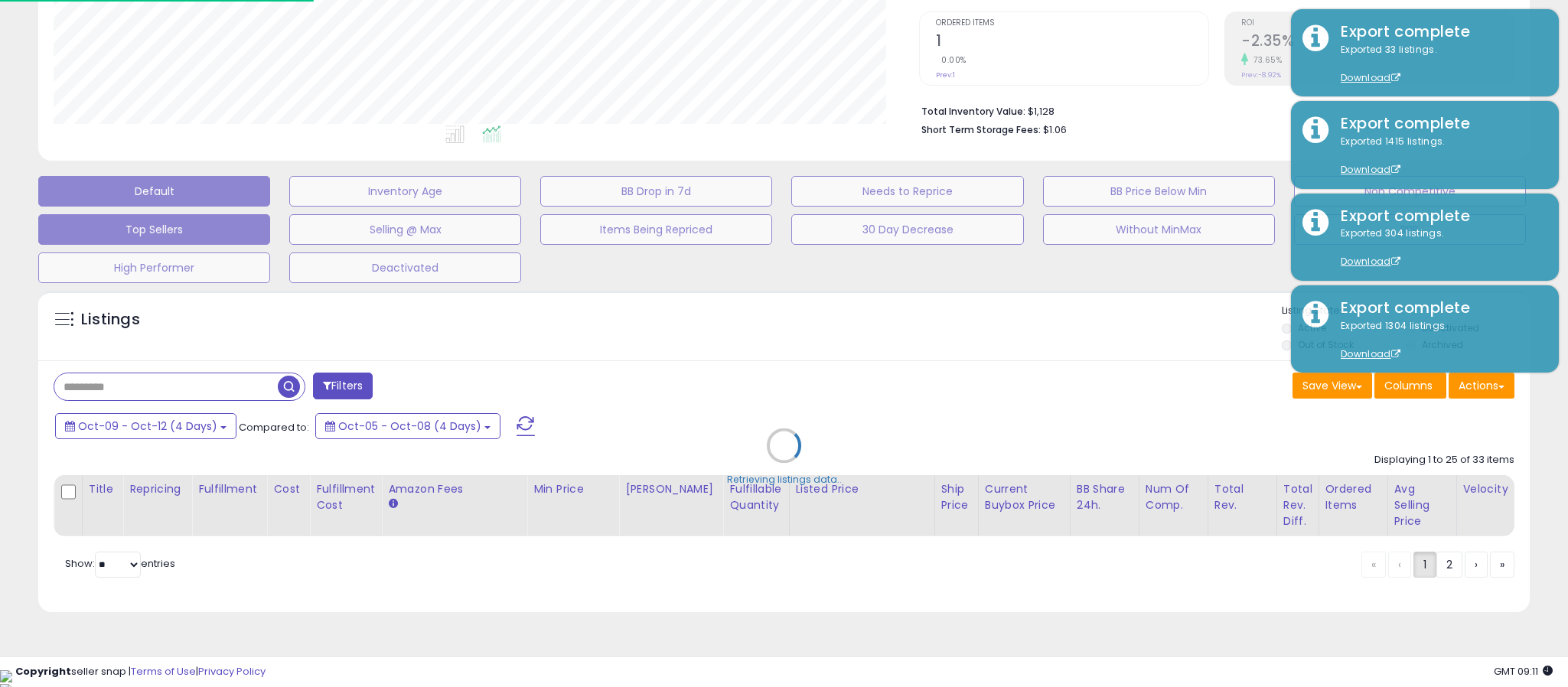
scroll to position [315, 865]
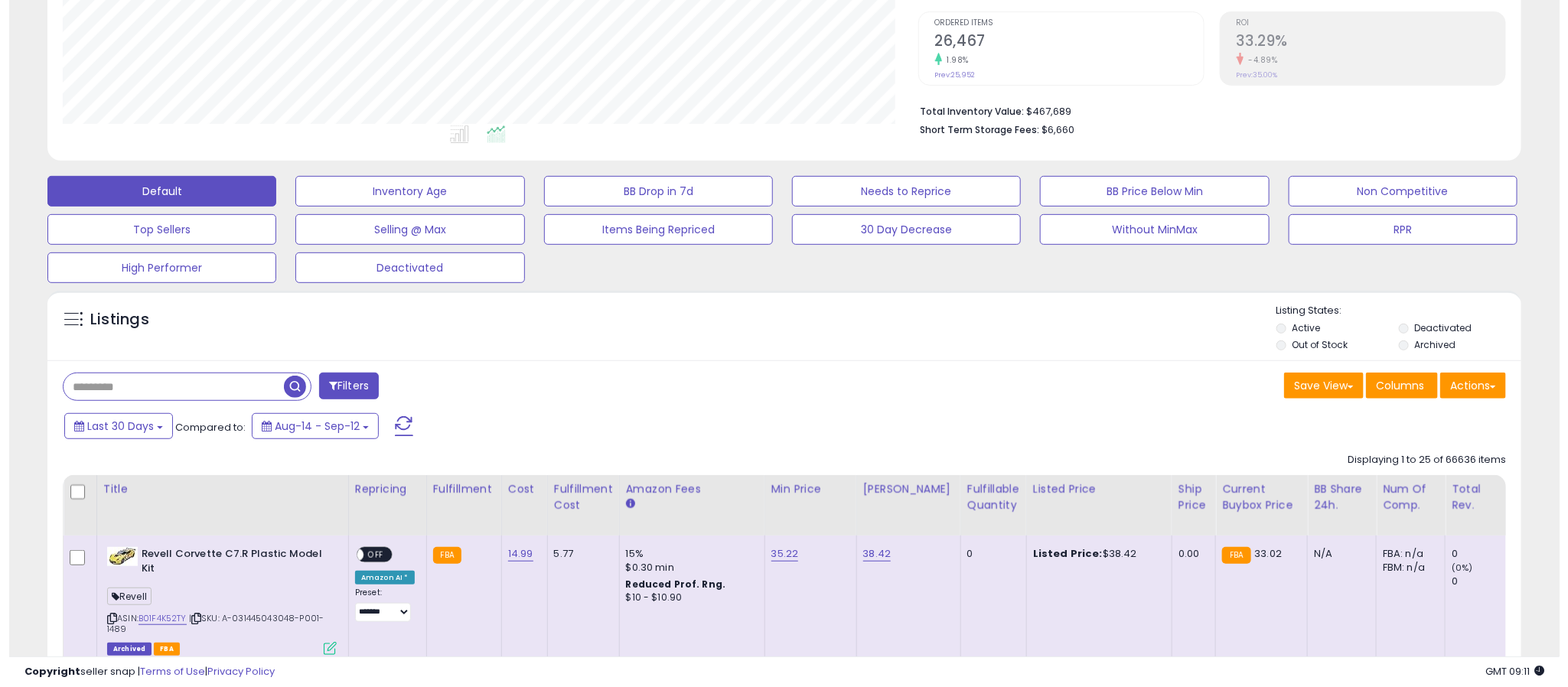
scroll to position [315, 856]
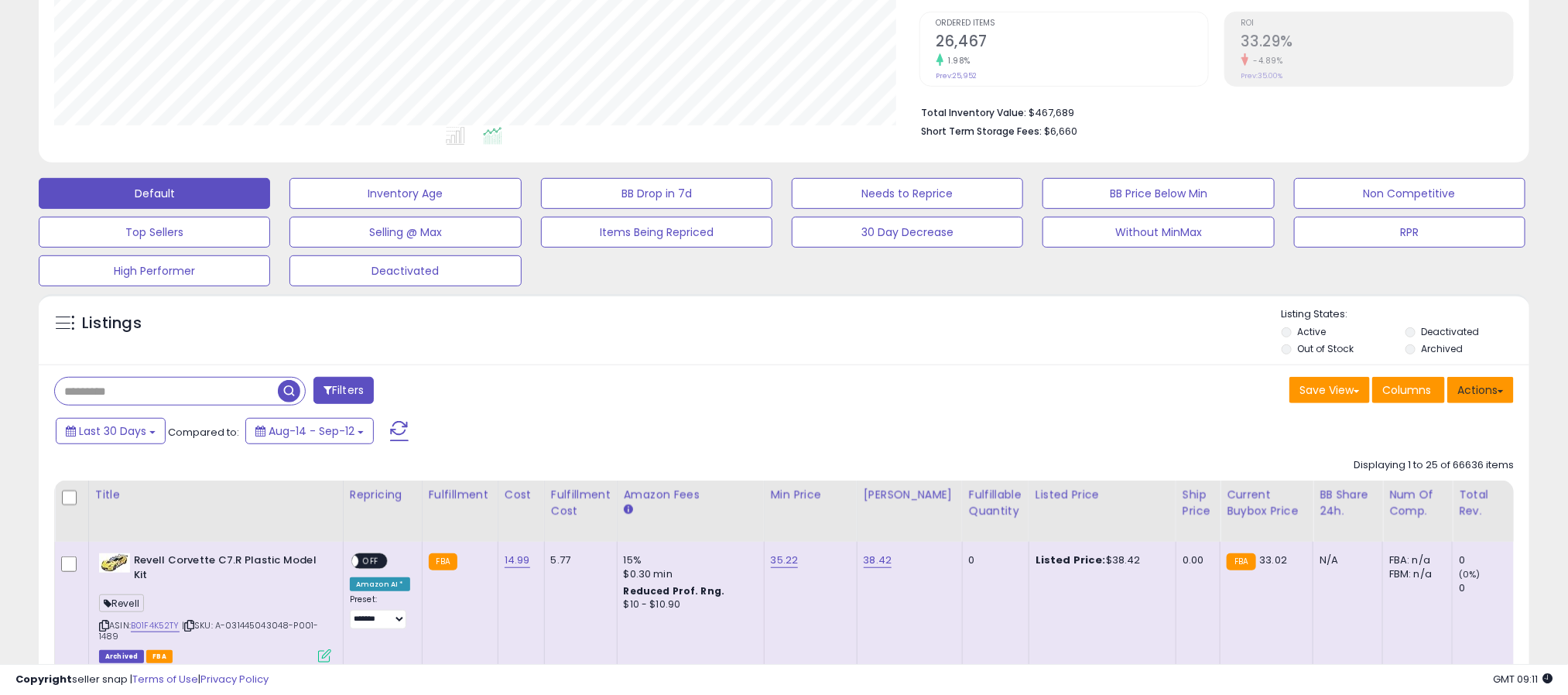
click at [1489, 393] on button "Actions" at bounding box center [1480, 389] width 67 height 26
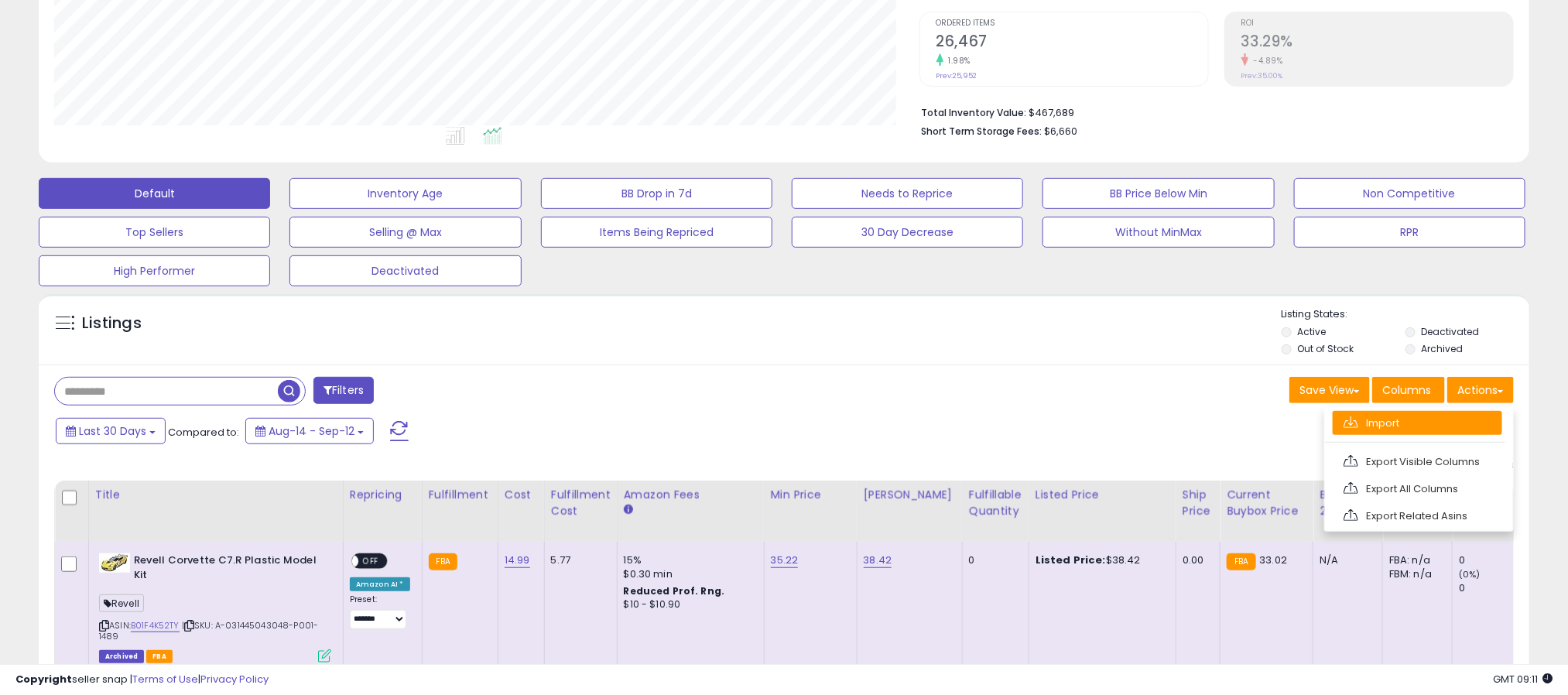
click at [1421, 420] on link "Import" at bounding box center [1416, 423] width 169 height 24
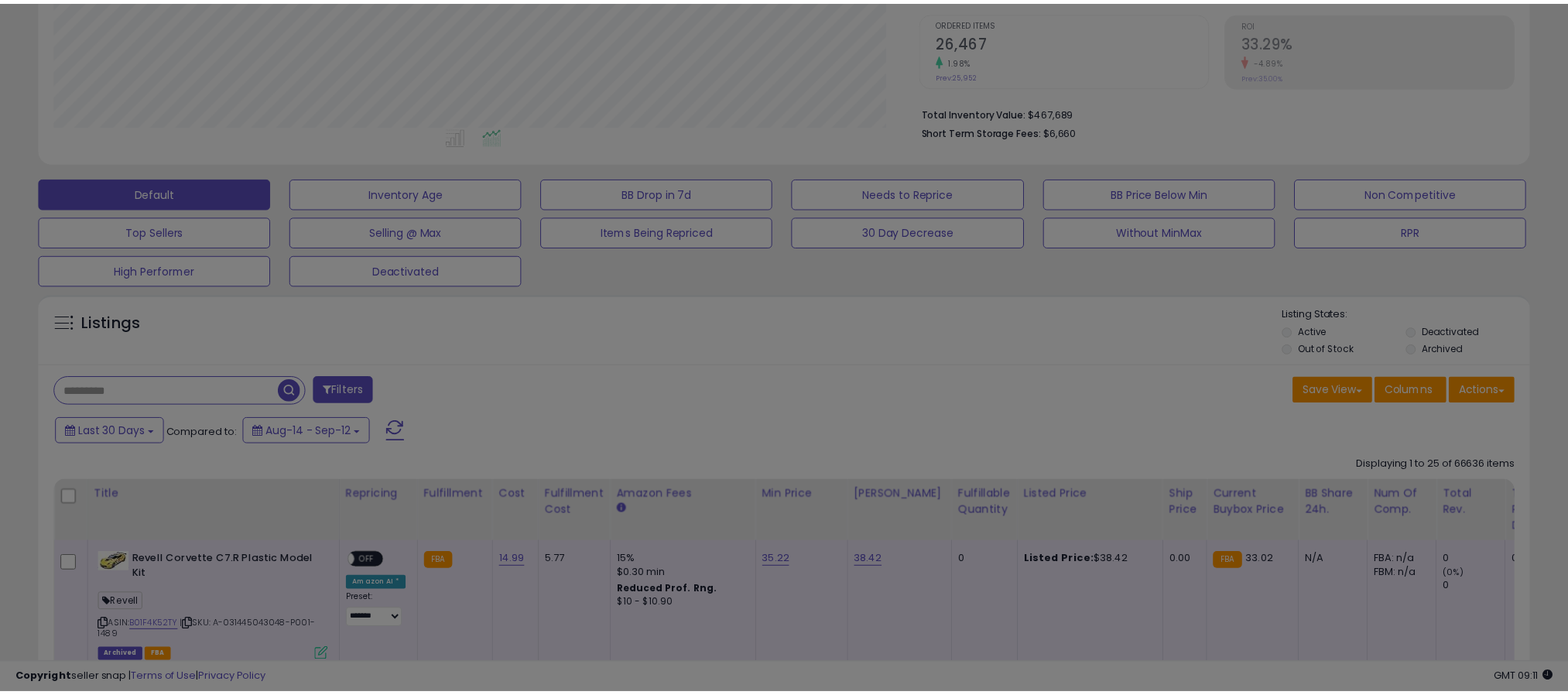
scroll to position [318, 875]
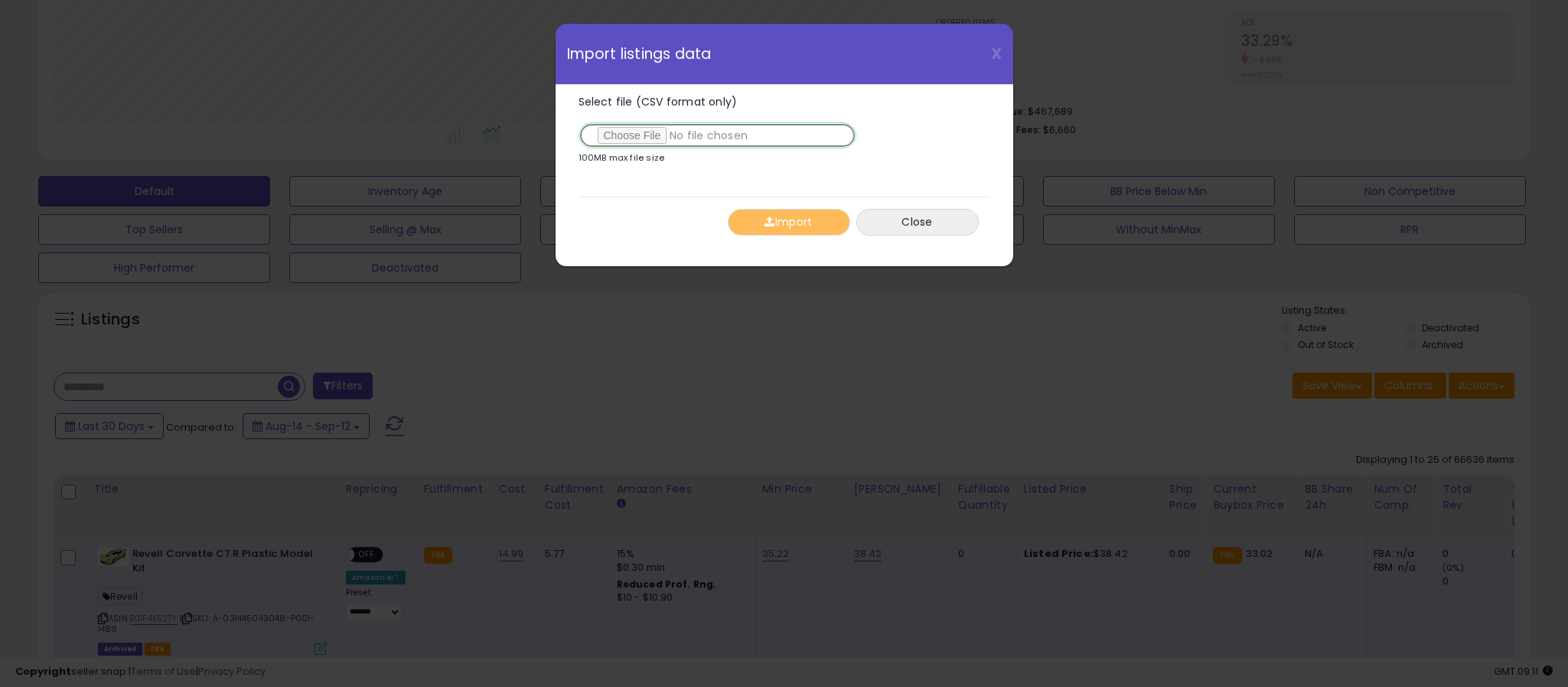
click at [644, 137] on input "Select file (CSV format only)" at bounding box center [718, 135] width 278 height 26
type input "**********"
click at [809, 217] on button "Import" at bounding box center [789, 222] width 122 height 27
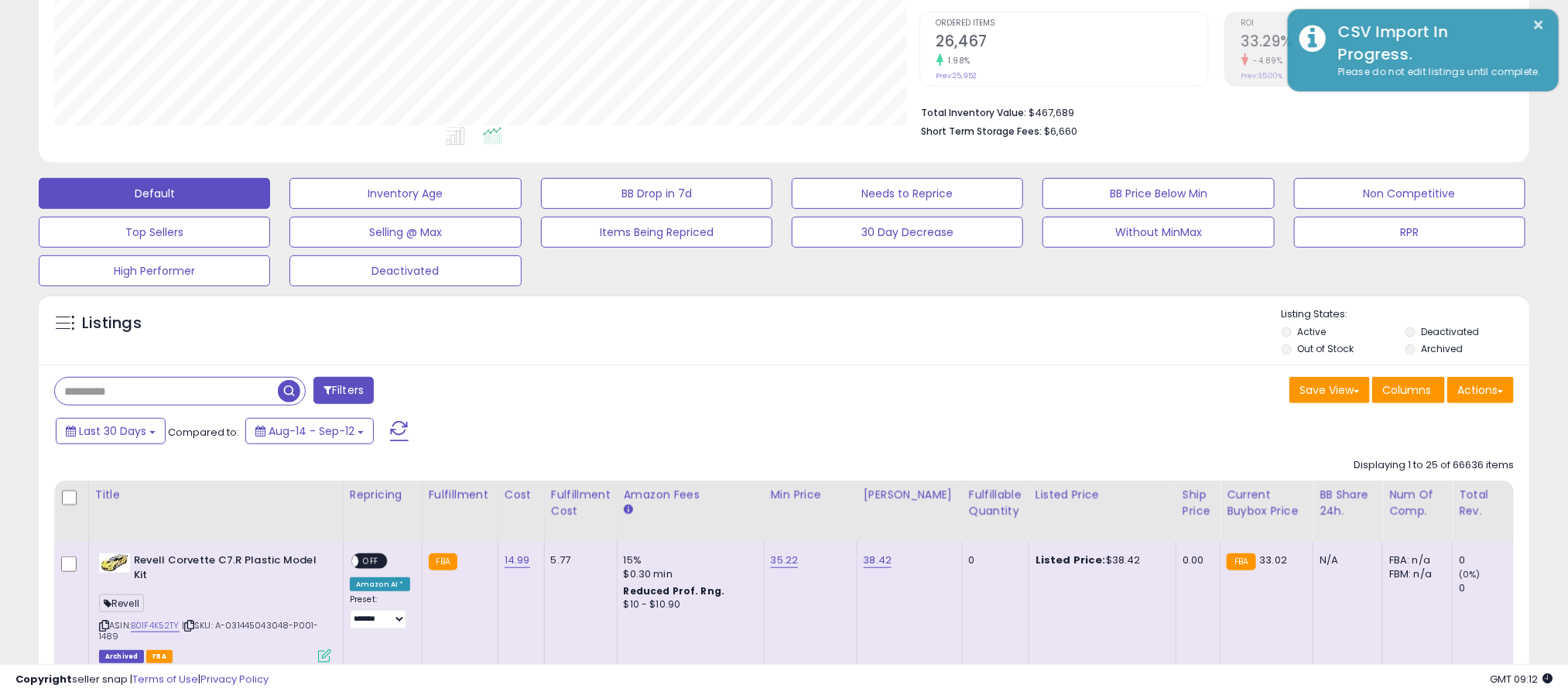
scroll to position [773747, 772906]
